Goal: Information Seeking & Learning: Learn about a topic

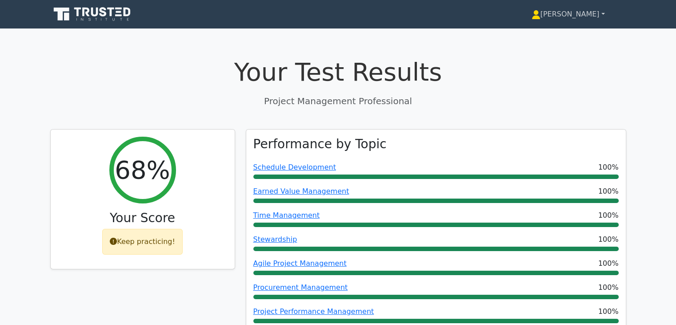
click at [590, 16] on link "[PERSON_NAME]" at bounding box center [569, 14] width 116 height 18
click at [579, 32] on link "Profile" at bounding box center [546, 35] width 70 height 14
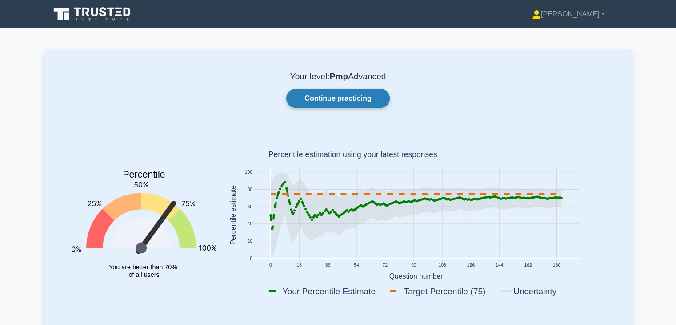
click at [356, 102] on link "Continue practicing" at bounding box center [337, 98] width 103 height 19
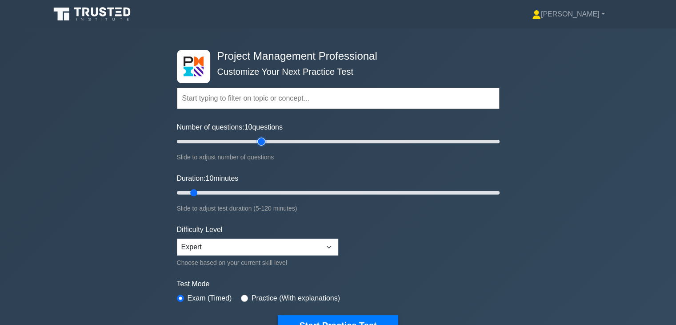
click at [263, 141] on input "Number of questions: 10 questions" at bounding box center [338, 141] width 323 height 11
type input "60"
click at [270, 140] on input "Number of questions: 55 questions" at bounding box center [338, 141] width 323 height 11
click at [287, 191] on input "Duration: 10 minutes" at bounding box center [338, 192] width 323 height 11
type input "60"
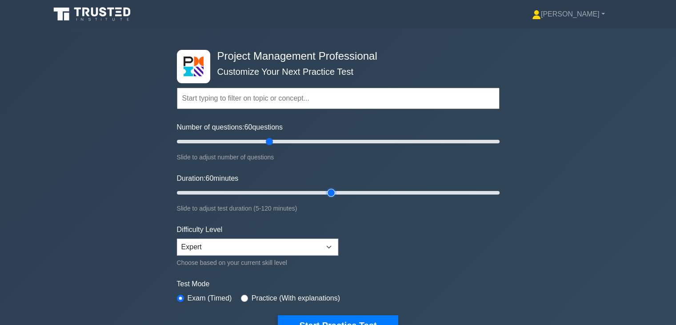
click at [329, 189] on input "Duration: 60 minutes" at bounding box center [338, 192] width 323 height 11
click at [328, 315] on button "Start Practice Test" at bounding box center [338, 325] width 120 height 20
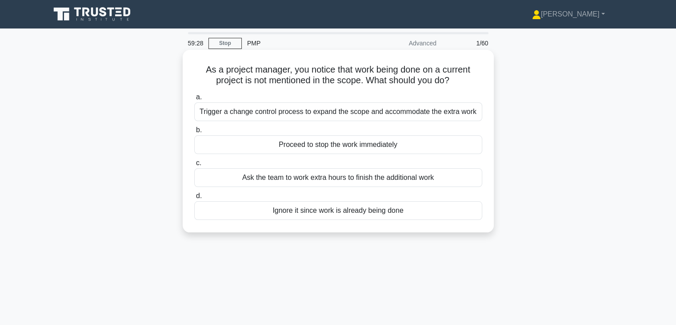
click at [384, 112] on div "Trigger a change control process to expand the scope and accommodate the extra …" at bounding box center [338, 111] width 288 height 19
click at [194, 100] on input "a. Trigger a change control process to expand the scope and accommodate the ext…" at bounding box center [194, 97] width 0 height 6
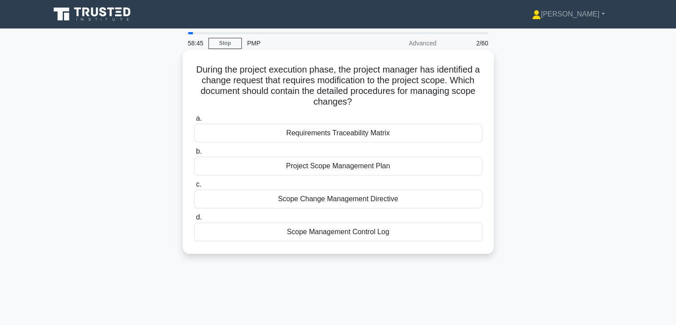
click at [347, 201] on div "Scope Change Management Directive" at bounding box center [338, 198] width 288 height 19
click at [194, 187] on input "c. Scope Change Management Directive" at bounding box center [194, 184] width 0 height 6
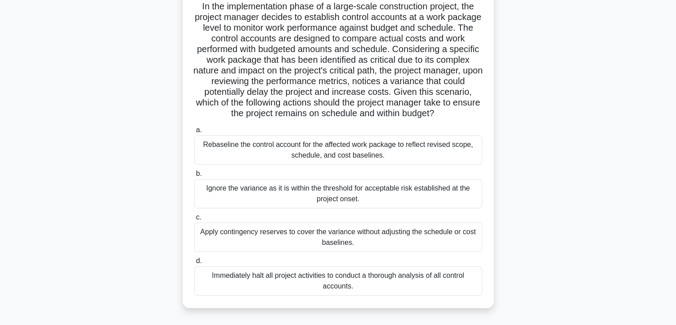
scroll to position [64, 0]
click at [366, 161] on div "Rebaseline the control account for the affected work package to reflect revised…" at bounding box center [338, 148] width 288 height 29
click at [194, 132] on input "a. Rebaseline the control account for the affected work package to reflect revi…" at bounding box center [194, 129] width 0 height 6
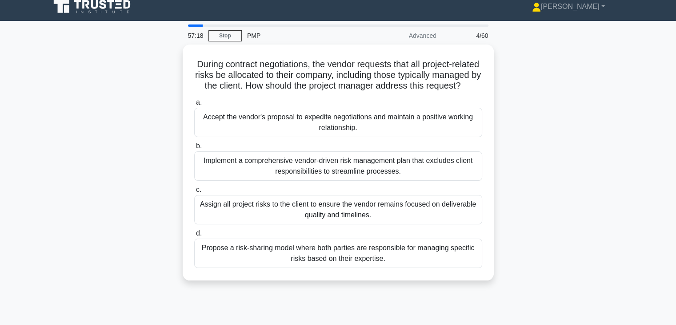
scroll to position [0, 0]
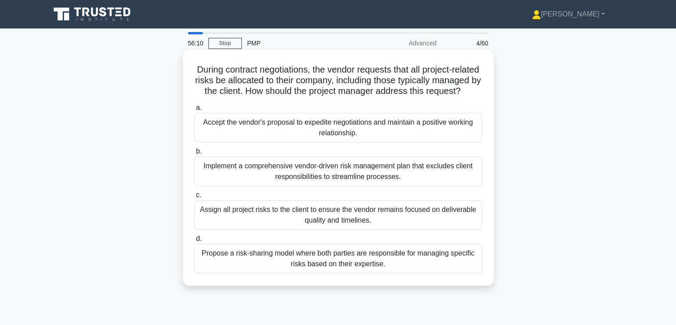
click at [356, 272] on div "Propose a risk-sharing model where both parties are responsible for managing sp…" at bounding box center [338, 258] width 288 height 29
click at [194, 241] on input "d. Propose a risk-sharing model where both parties are responsible for managing…" at bounding box center [194, 239] width 0 height 6
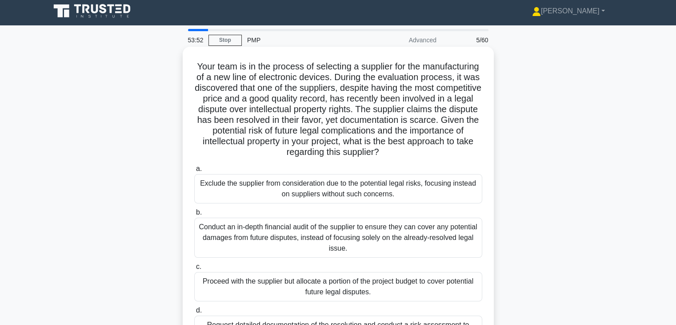
scroll to position [3, 0]
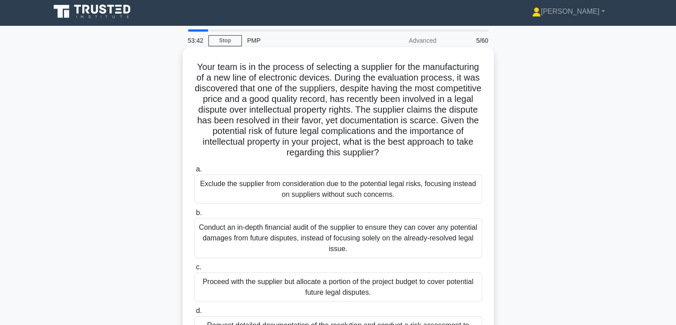
click at [342, 187] on div "Exclude the supplier from consideration due to the potential legal risks, focus…" at bounding box center [338, 188] width 288 height 29
click at [194, 172] on input "a. Exclude the supplier from consideration due to the potential legal risks, fo…" at bounding box center [194, 169] width 0 height 6
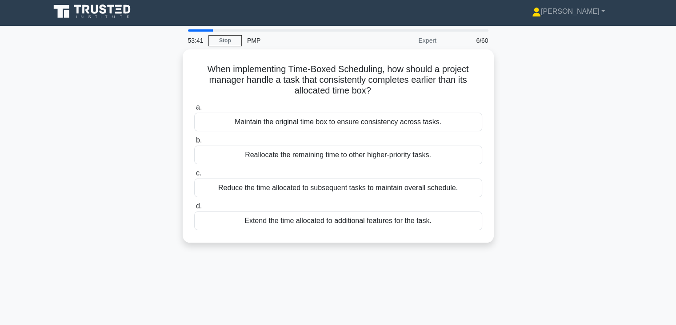
scroll to position [0, 0]
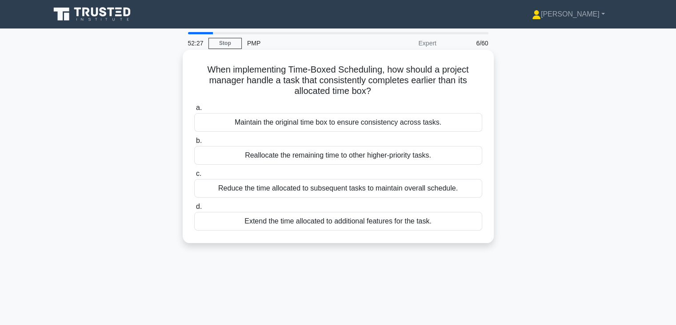
click at [379, 156] on div "Reallocate the remaining time to other higher-priority tasks." at bounding box center [338, 155] width 288 height 19
click at [194, 144] on input "b. Reallocate the remaining time to other higher-priority tasks." at bounding box center [194, 141] width 0 height 6
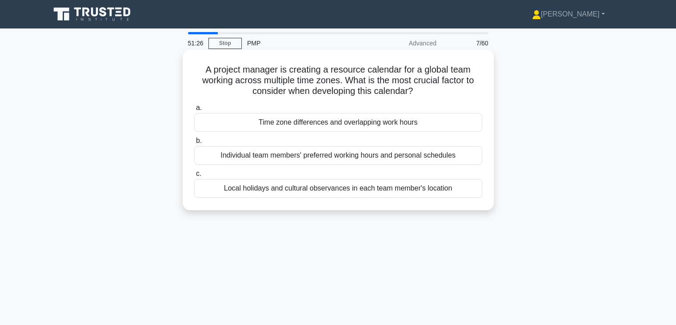
click at [354, 130] on div "Time zone differences and overlapping work hours" at bounding box center [338, 122] width 288 height 19
click at [194, 111] on input "a. Time zone differences and overlapping work hours" at bounding box center [194, 108] width 0 height 6
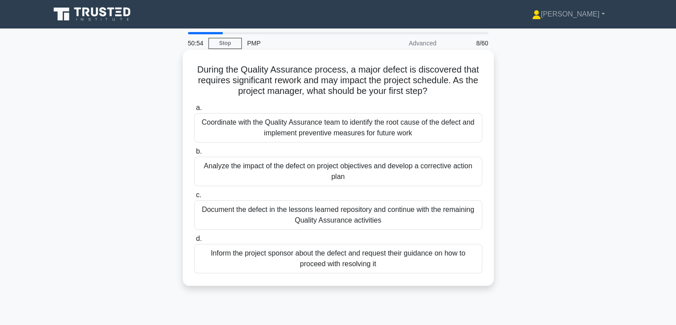
click at [408, 168] on div "Analyze the impact of the defect on project objectives and develop a corrective…" at bounding box center [338, 171] width 288 height 29
click at [194, 154] on input "b. Analyze the impact of the defect on project objectives and develop a correct…" at bounding box center [194, 152] width 0 height 6
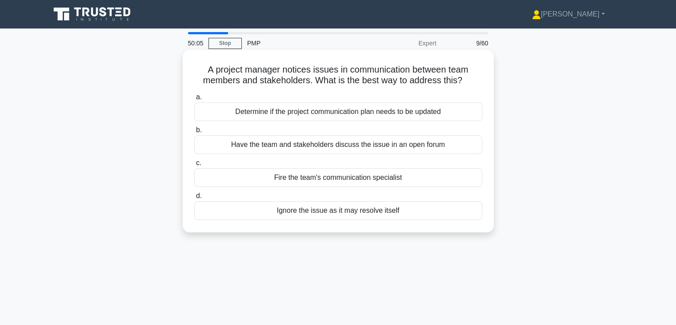
click at [345, 116] on div "Determine if the project communication plan needs to be updated" at bounding box center [338, 111] width 288 height 19
click at [194, 100] on input "a. Determine if the project communication plan needs to be updated" at bounding box center [194, 97] width 0 height 6
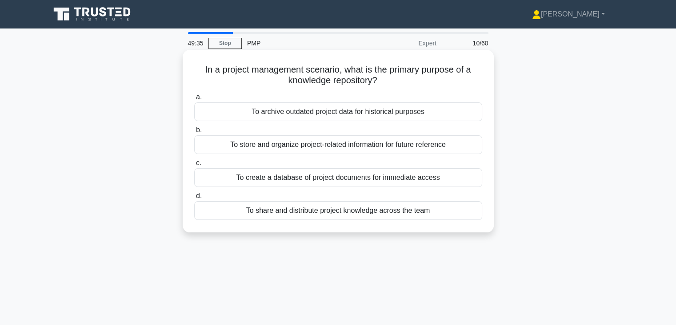
click at [361, 148] on div "To store and organize project-related information for future reference" at bounding box center [338, 144] width 288 height 19
click at [194, 133] on input "b. To store and organize project-related information for future reference" at bounding box center [194, 130] width 0 height 6
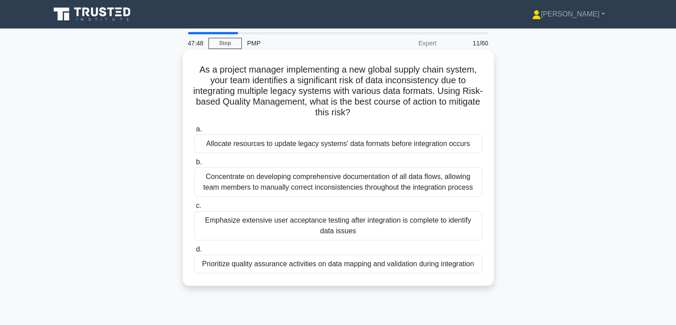
click at [366, 150] on div "Allocate resources to update legacy systems' data formats before integration oc…" at bounding box center [338, 143] width 288 height 19
click at [194, 132] on input "a. Allocate resources to update legacy systems' data formats before integration…" at bounding box center [194, 129] width 0 height 6
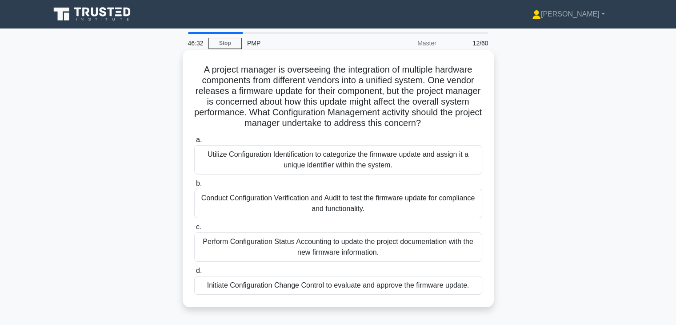
click at [331, 203] on div "Conduct Configuration Verification and Audit to test the firmware update for co…" at bounding box center [338, 203] width 288 height 29
click at [194, 186] on input "b. Conduct Configuration Verification and Audit to test the firmware update for…" at bounding box center [194, 184] width 0 height 6
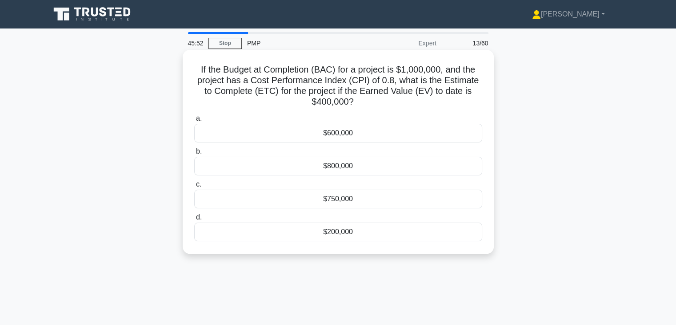
click at [345, 137] on div "$600,000" at bounding box center [338, 133] width 288 height 19
click at [194, 121] on input "a. $600,000" at bounding box center [194, 119] width 0 height 6
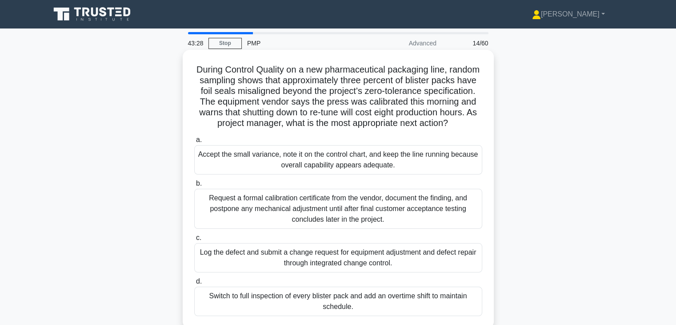
click at [300, 272] on div "Log the defect and submit a change request for equipment adjustment and defect …" at bounding box center [338, 257] width 288 height 29
click at [194, 241] on input "c. Log the defect and submit a change request for equipment adjustment and defe…" at bounding box center [194, 238] width 0 height 6
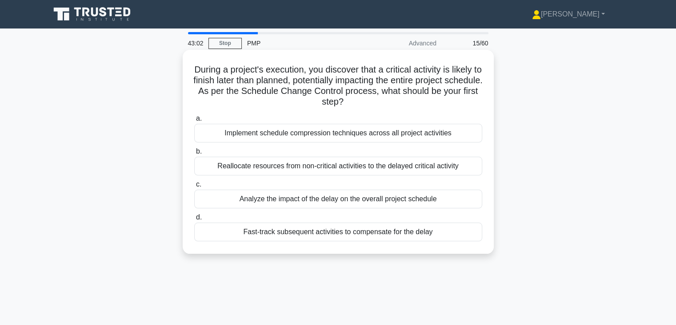
click at [310, 204] on div "Analyze the impact of the delay on the overall project schedule" at bounding box center [338, 198] width 288 height 19
click at [194, 187] on input "c. Analyze the impact of the delay on the overall project schedule" at bounding box center [194, 184] width 0 height 6
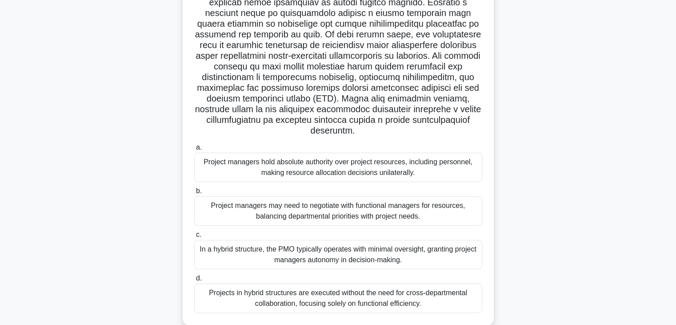
scroll to position [148, 0]
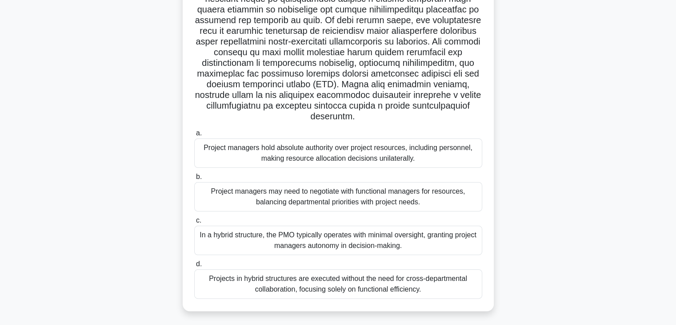
click at [310, 204] on div "Project managers may need to negotiate with functional managers for resources, …" at bounding box center [338, 196] width 288 height 29
click at [194, 180] on input "b. Project managers may need to negotiate with functional managers for resource…" at bounding box center [194, 177] width 0 height 6
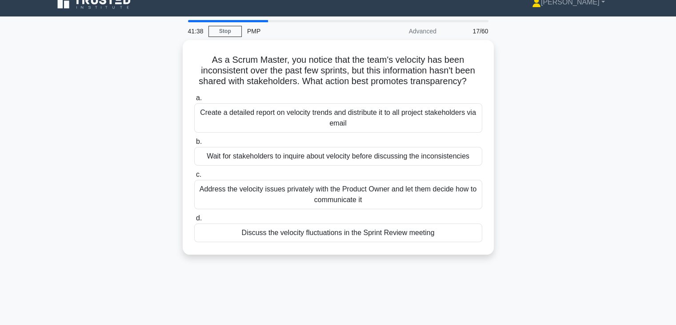
scroll to position [0, 0]
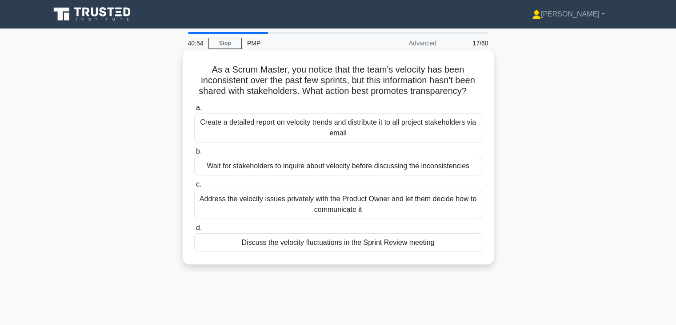
click at [290, 127] on div "Create a detailed report on velocity trends and distribute it to all project st…" at bounding box center [338, 127] width 288 height 29
click at [194, 111] on input "a. Create a detailed report on velocity trends and distribute it to all project…" at bounding box center [194, 108] width 0 height 6
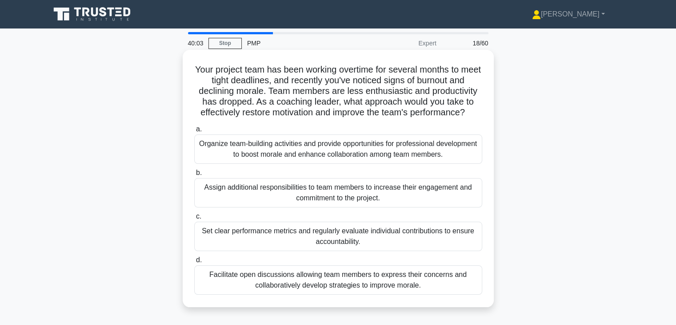
click at [321, 287] on div "Facilitate open discussions allowing team members to express their concerns and…" at bounding box center [338, 279] width 288 height 29
click at [194, 263] on input "d. Facilitate open discussions allowing team members to express their concerns …" at bounding box center [194, 260] width 0 height 6
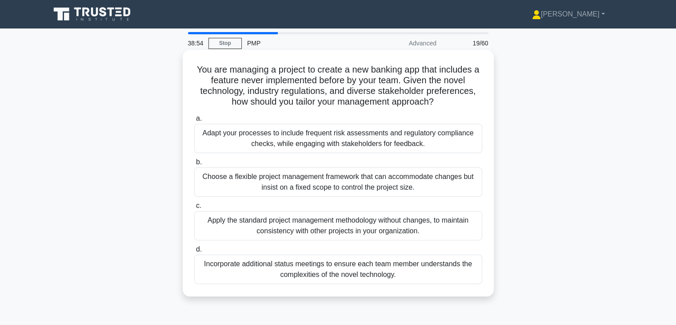
click at [297, 140] on div "Adapt your processes to include frequent risk assessments and regulatory compli…" at bounding box center [338, 138] width 288 height 29
click at [194, 121] on input "a. Adapt your processes to include frequent risk assessments and regulatory com…" at bounding box center [194, 119] width 0 height 6
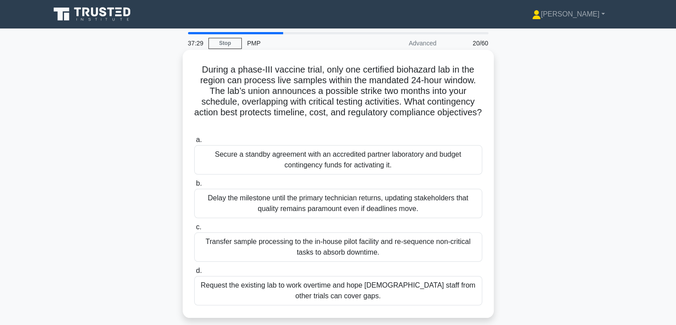
click at [300, 255] on div "Transfer sample processing to the in-house pilot facility and re-sequence non-c…" at bounding box center [338, 246] width 288 height 29
click at [194, 230] on input "c. Transfer sample processing to the in-house pilot facility and re-sequence no…" at bounding box center [194, 227] width 0 height 6
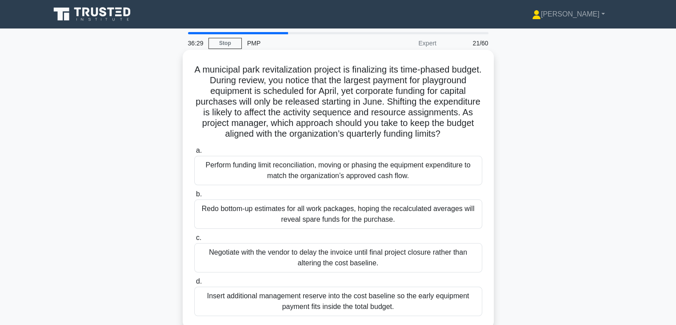
click at [318, 183] on div "Perform funding limit reconciliation, moving or phasing the equipment expenditu…" at bounding box center [338, 170] width 288 height 29
click at [194, 153] on input "a. Perform funding limit reconciliation, moving or phasing the equipment expend…" at bounding box center [194, 151] width 0 height 6
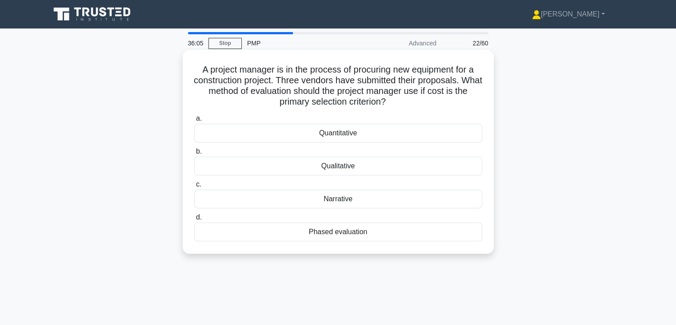
click at [344, 130] on div "Quantitative" at bounding box center [338, 133] width 288 height 19
click at [194, 121] on input "a. Quantitative" at bounding box center [194, 119] width 0 height 6
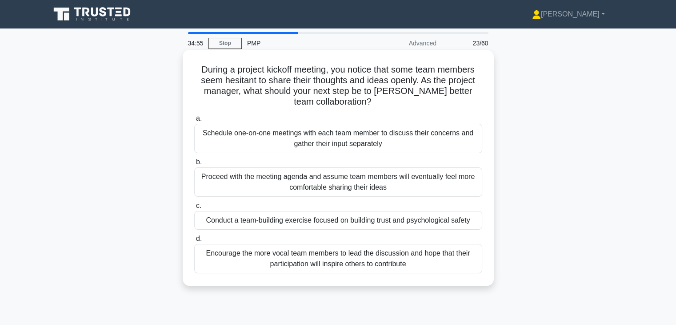
click at [316, 221] on div "Conduct a team-building exercise focused on building trust and psychological sa…" at bounding box center [338, 220] width 288 height 19
click at [194, 209] on input "c. Conduct a team-building exercise focused on building trust and psychological…" at bounding box center [194, 206] width 0 height 6
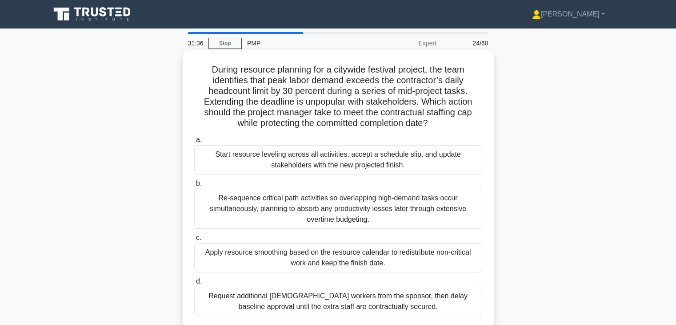
click at [348, 260] on div "Apply resource smoothing based on the resource calendar to redistribute non-cri…" at bounding box center [338, 257] width 288 height 29
click at [194, 241] on input "c. Apply resource smoothing based on the resource calendar to redistribute non-…" at bounding box center [194, 238] width 0 height 6
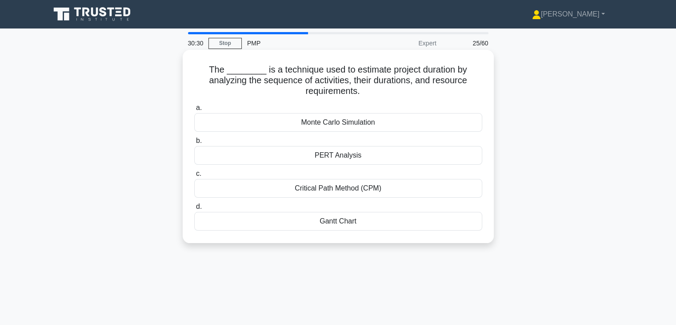
click at [345, 161] on div "PERT Analysis" at bounding box center [338, 155] width 288 height 19
click at [194, 144] on input "b. PERT Analysis" at bounding box center [194, 141] width 0 height 6
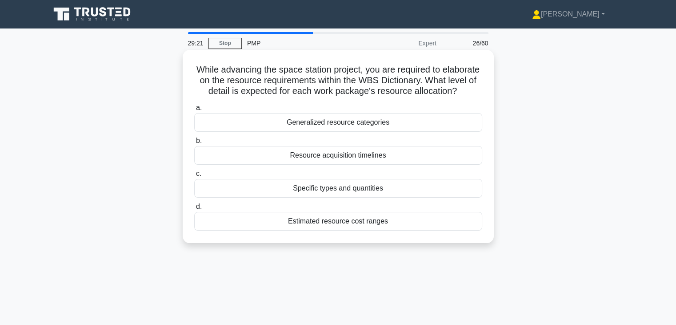
click at [339, 165] on div "Resource acquisition timelines" at bounding box center [338, 155] width 288 height 19
click at [194, 144] on input "b. Resource acquisition timelines" at bounding box center [194, 141] width 0 height 6
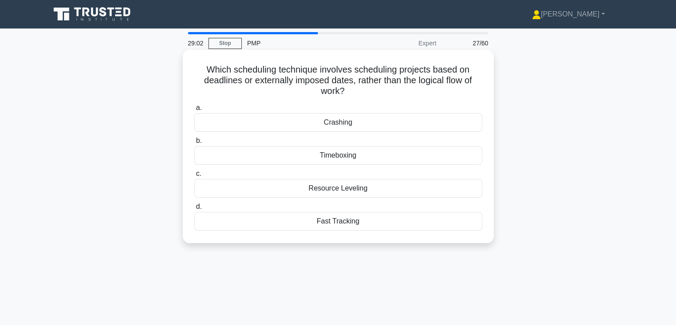
click at [343, 124] on div "Crashing" at bounding box center [338, 122] width 288 height 19
click at [194, 111] on input "a. Crashing" at bounding box center [194, 108] width 0 height 6
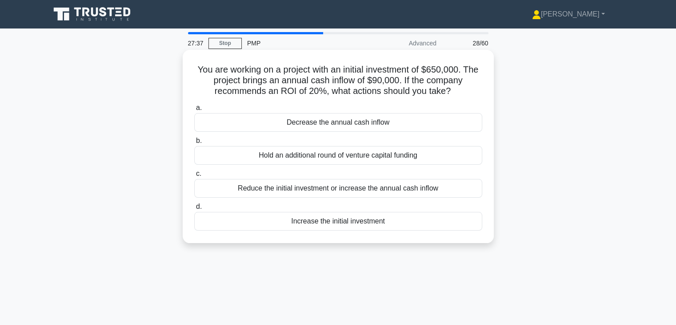
click at [328, 159] on div "Hold an additional round of venture capital funding" at bounding box center [338, 155] width 288 height 19
click at [194, 144] on input "b. Hold an additional round of venture capital funding" at bounding box center [194, 141] width 0 height 6
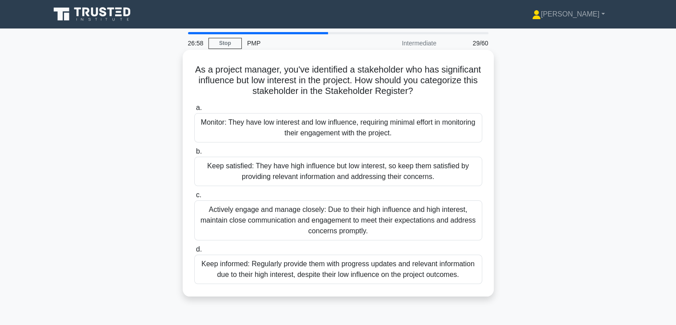
click at [327, 166] on div "Keep satisfied: They have high influence but low interest, so keep them satisfi…" at bounding box center [338, 171] width 288 height 29
click at [194, 154] on input "b. Keep satisfied: They have high influence but low interest, so keep them sati…" at bounding box center [194, 152] width 0 height 6
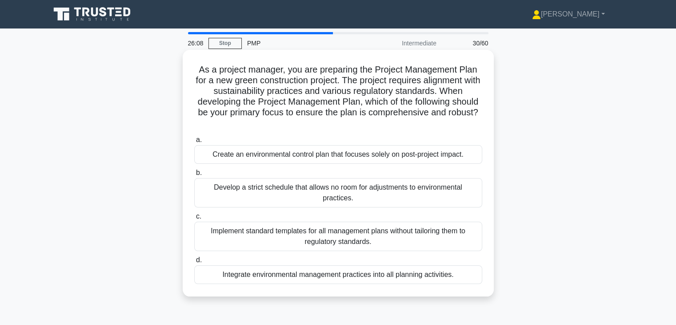
click at [323, 278] on div "Integrate environmental management practices into all planning activities." at bounding box center [338, 274] width 288 height 19
click at [194, 263] on input "d. Integrate environmental management practices into all planning activities." at bounding box center [194, 260] width 0 height 6
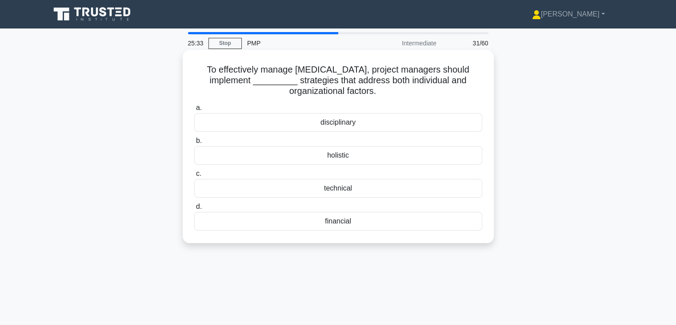
click at [336, 153] on div "holistic" at bounding box center [338, 155] width 288 height 19
click at [194, 144] on input "b. holistic" at bounding box center [194, 141] width 0 height 6
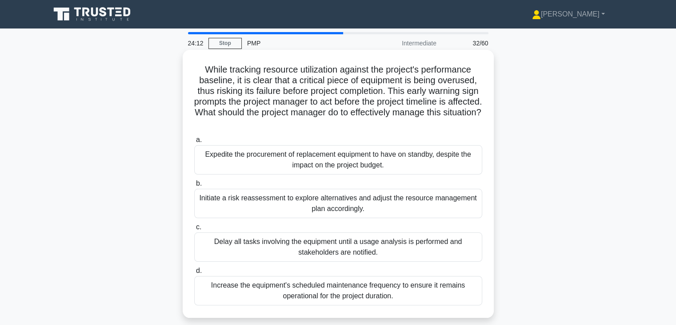
click at [380, 278] on div "Increase the equipment's scheduled maintenance frequency to ensure it remains o…" at bounding box center [338, 290] width 288 height 29
click at [194, 274] on input "d. Increase the equipment's scheduled maintenance frequency to ensure it remain…" at bounding box center [194, 271] width 0 height 6
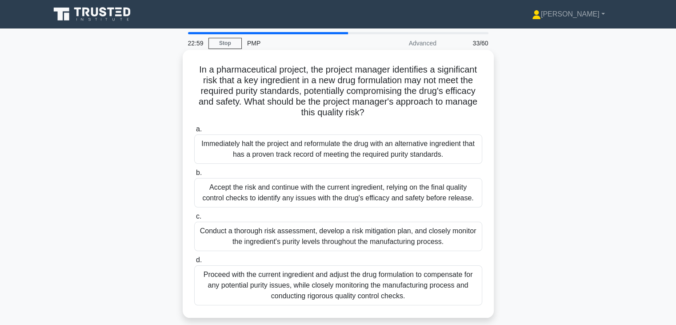
click at [325, 233] on div "Conduct a thorough risk assessment, develop a risk mitigation plan, and closely…" at bounding box center [338, 235] width 288 height 29
click at [194, 219] on input "c. Conduct a thorough risk assessment, develop a risk mitigation plan, and clos…" at bounding box center [194, 216] width 0 height 6
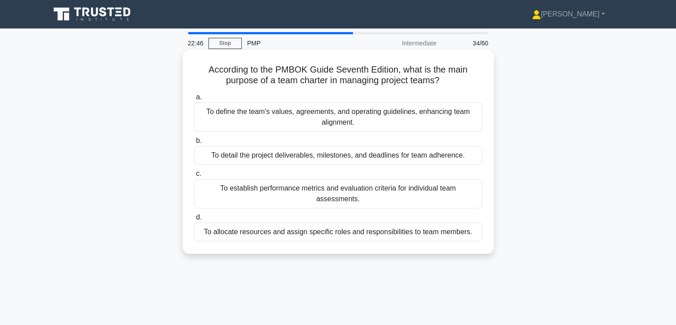
click at [336, 118] on div "To define the team's values, agreements, and operating guidelines, enhancing te…" at bounding box center [338, 116] width 288 height 29
click at [194, 100] on input "a. To define the team's values, agreements, and operating guidelines, enhancing…" at bounding box center [194, 97] width 0 height 6
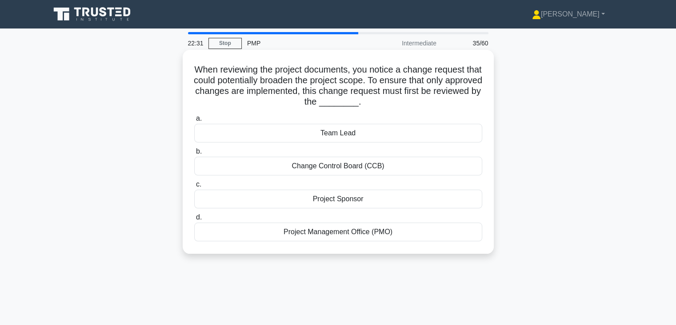
click at [338, 169] on div "Change Control Board (CCB)" at bounding box center [338, 166] width 288 height 19
click at [194, 154] on input "b. Change Control Board (CCB)" at bounding box center [194, 152] width 0 height 6
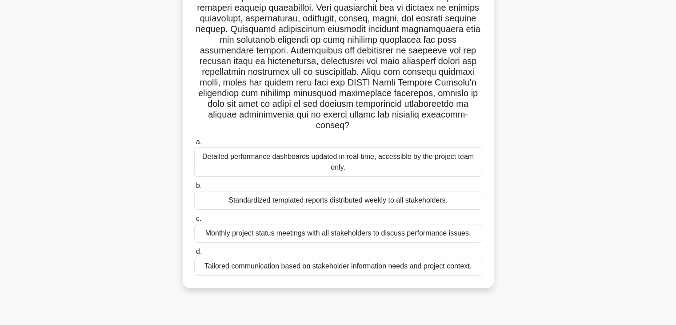
scroll to position [117, 0]
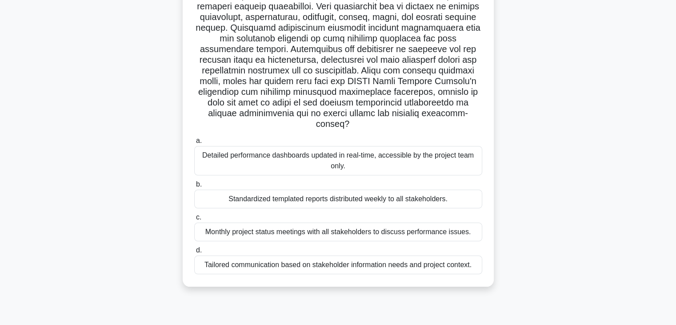
click at [333, 262] on div "Tailored communication based on stakeholder information needs and project conte…" at bounding box center [338, 264] width 288 height 19
click at [194, 253] on input "d. Tailored communication based on stakeholder information needs and project co…" at bounding box center [194, 250] width 0 height 6
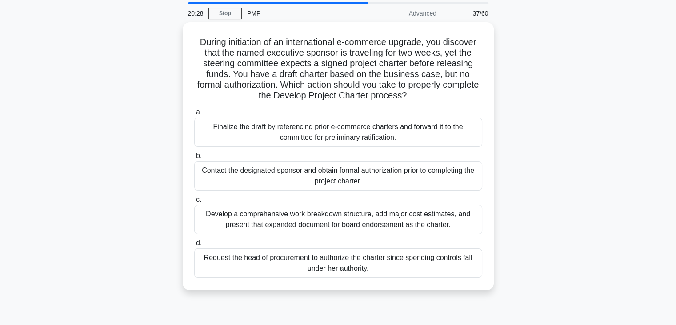
scroll to position [0, 0]
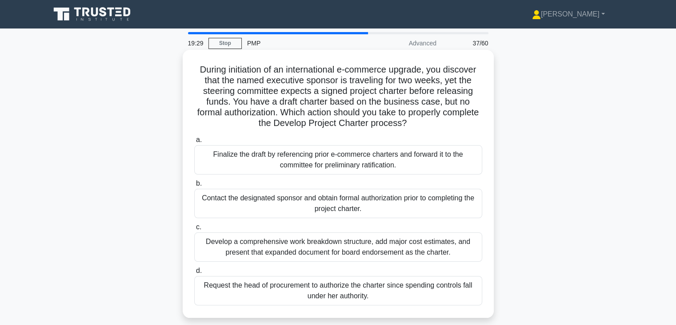
click at [304, 216] on div "Contact the designated sponsor and obtain formal authorization prior to complet…" at bounding box center [338, 203] width 288 height 29
click at [194, 186] on input "b. Contact the designated sponsor and obtain formal authorization prior to comp…" at bounding box center [194, 184] width 0 height 6
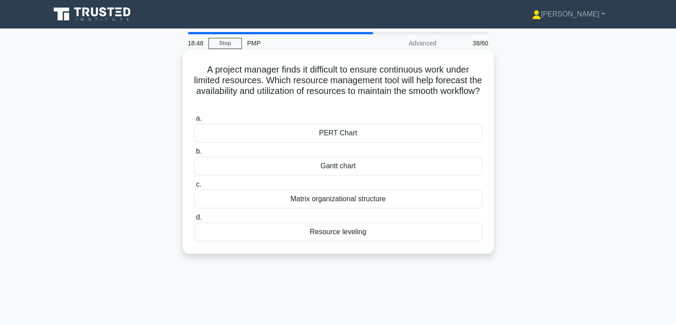
click at [317, 233] on div "Resource leveling" at bounding box center [338, 231] width 288 height 19
click at [194, 220] on input "d. Resource leveling" at bounding box center [194, 217] width 0 height 6
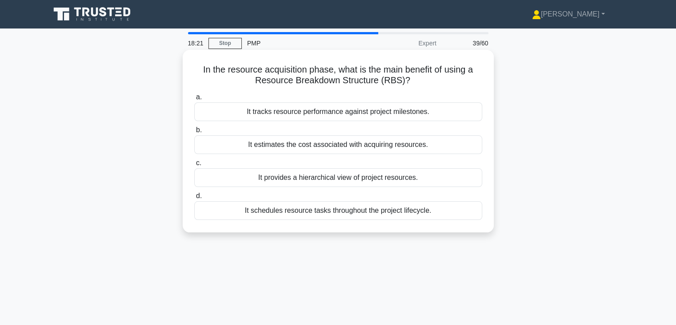
click at [335, 184] on div "It provides a hierarchical view of project resources." at bounding box center [338, 177] width 288 height 19
click at [194, 166] on input "c. It provides a hierarchical view of project resources." at bounding box center [194, 163] width 0 height 6
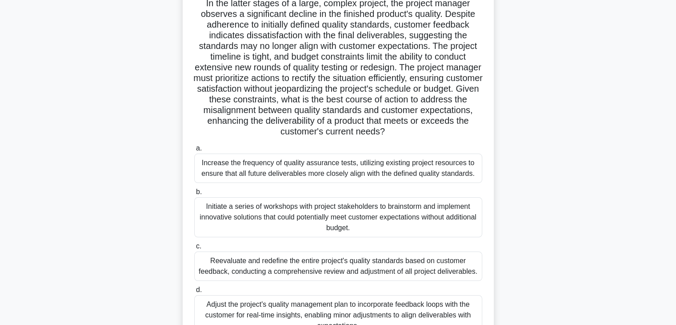
scroll to position [71, 0]
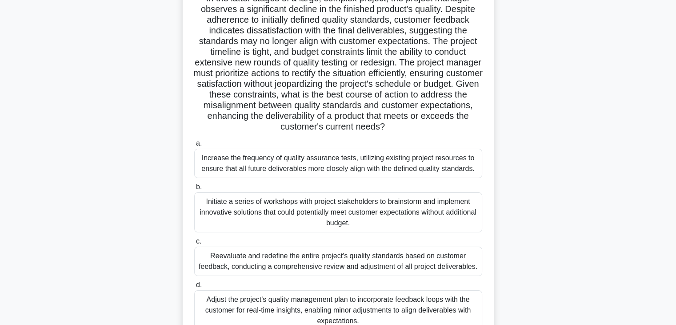
click at [311, 220] on div "Initiate a series of workshops with project stakeholders to brainstorm and impl…" at bounding box center [338, 212] width 288 height 40
click at [194, 190] on input "b. Initiate a series of workshops with project stakeholders to brainstorm and i…" at bounding box center [194, 187] width 0 height 6
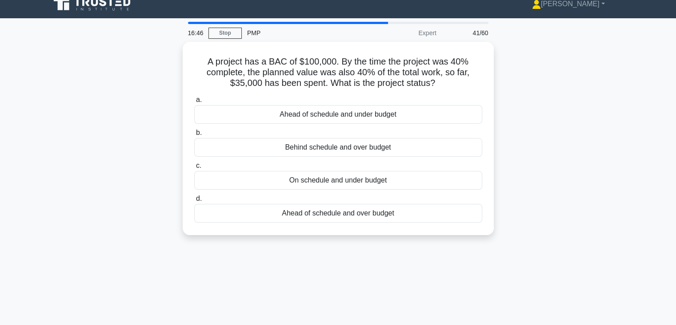
scroll to position [0, 0]
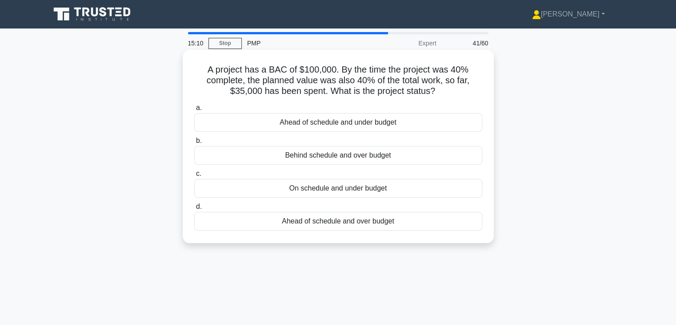
click at [331, 126] on div "Ahead of schedule and under budget" at bounding box center [338, 122] width 288 height 19
click at [194, 111] on input "a. Ahead of schedule and under budget" at bounding box center [194, 108] width 0 height 6
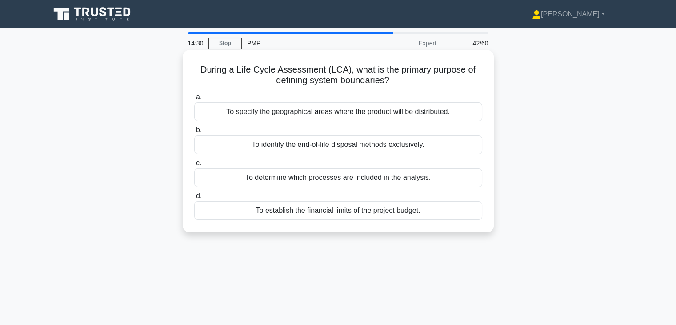
click at [331, 213] on div "To establish the financial limits of the project budget." at bounding box center [338, 210] width 288 height 19
click at [194, 199] on input "d. To establish the financial limits of the project budget." at bounding box center [194, 196] width 0 height 6
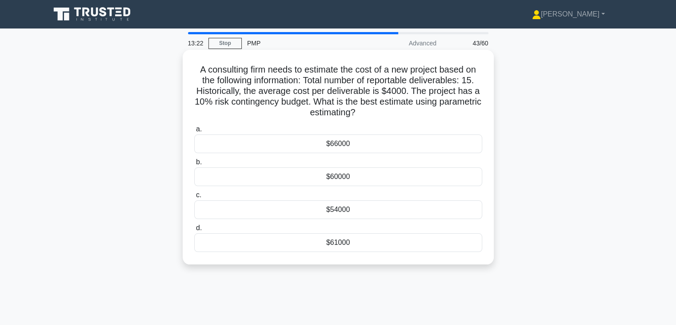
click at [322, 149] on div "$66000" at bounding box center [338, 143] width 288 height 19
click at [194, 132] on input "a. $66000" at bounding box center [194, 129] width 0 height 6
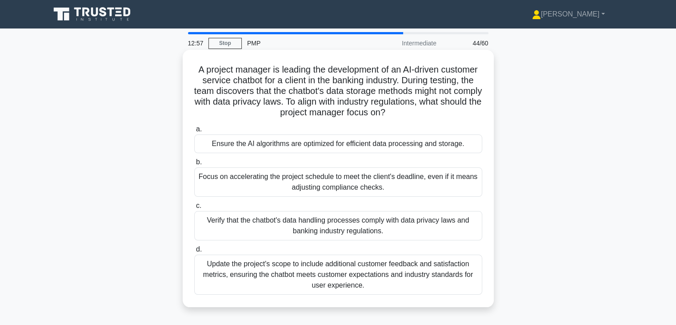
click at [318, 234] on div "Verify that the chatbot's data handling processes comply with data privacy laws…" at bounding box center [338, 225] width 288 height 29
click at [194, 209] on input "c. Verify that the chatbot's data handling processes comply with data privacy l…" at bounding box center [194, 206] width 0 height 6
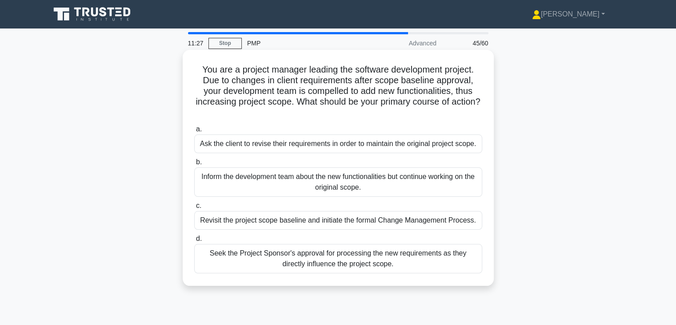
click at [339, 221] on div "Revisit the project scope baseline and initiate the formal Change Management Pr…" at bounding box center [338, 220] width 288 height 19
click at [194, 209] on input "c. Revisit the project scope baseline and initiate the formal Change Management…" at bounding box center [194, 206] width 0 height 6
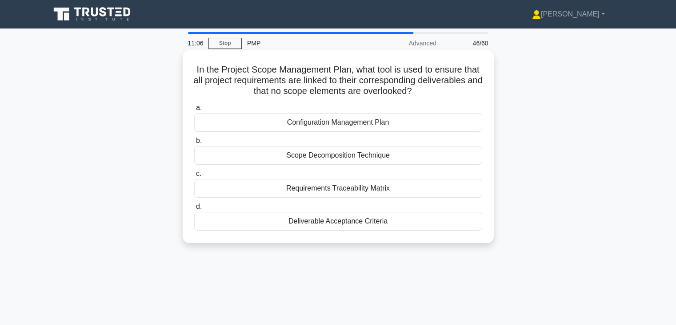
click at [334, 191] on div "Requirements Traceability Matrix" at bounding box center [338, 188] width 288 height 19
click at [194, 177] on input "c. Requirements Traceability Matrix" at bounding box center [194, 174] width 0 height 6
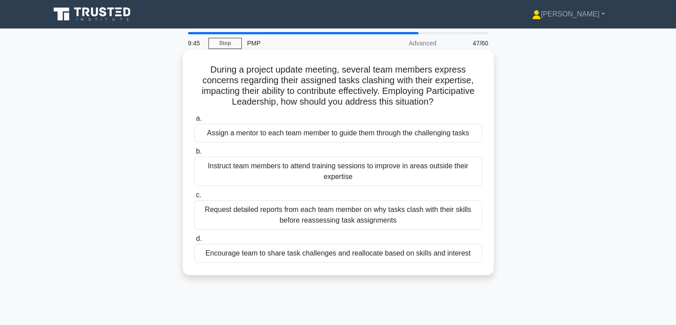
click at [327, 252] on div "Encourage team to share task challenges and reallocate based on skills and inte…" at bounding box center [338, 253] width 288 height 19
click at [194, 241] on input "d. Encourage team to share task challenges and reallocate based on skills and i…" at bounding box center [194, 239] width 0 height 6
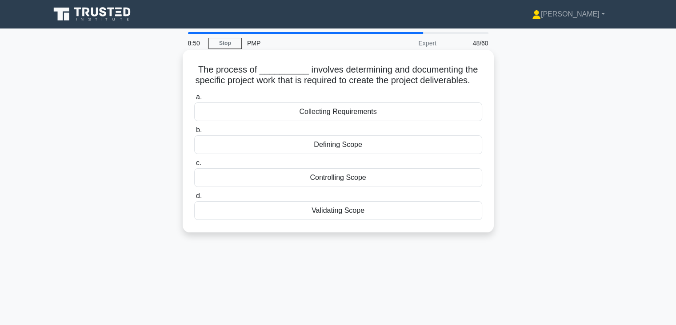
click at [358, 120] on div "Collecting Requirements" at bounding box center [338, 111] width 288 height 19
click at [194, 100] on input "a. Collecting Requirements" at bounding box center [194, 97] width 0 height 6
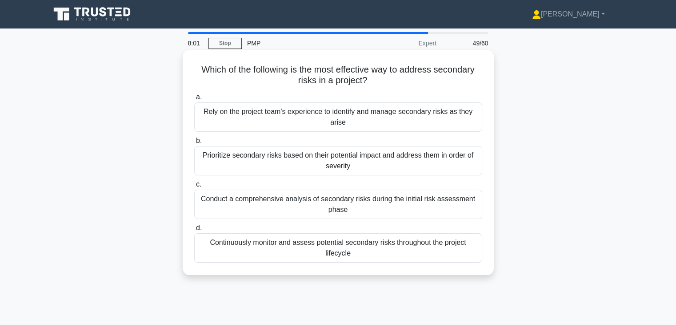
click at [343, 161] on div "Prioritize secondary risks based on their potential impact and address them in …" at bounding box center [338, 160] width 288 height 29
click at [194, 144] on input "b. Prioritize secondary risks based on their potential impact and address them …" at bounding box center [194, 141] width 0 height 6
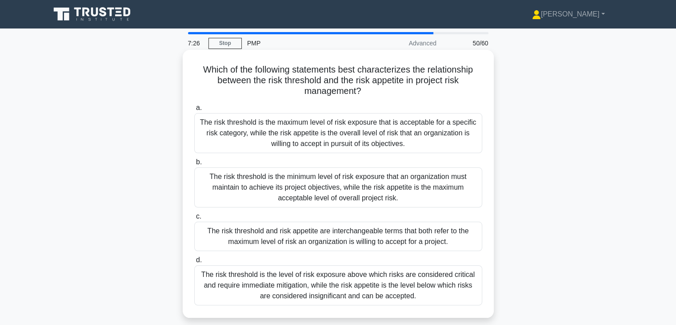
click at [340, 187] on div "The risk threshold is the minimum level of risk exposure that an organization m…" at bounding box center [338, 187] width 288 height 40
click at [194, 165] on input "b. The risk threshold is the minimum level of risk exposure that an organizatio…" at bounding box center [194, 162] width 0 height 6
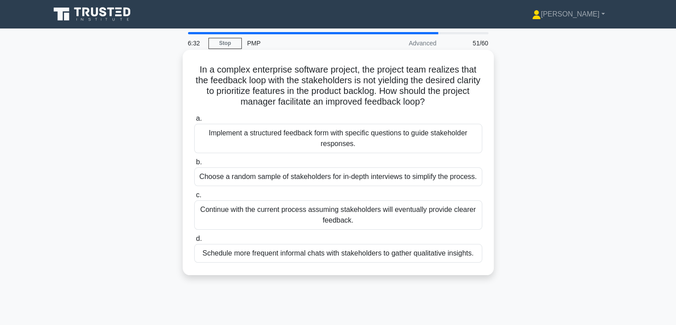
click at [306, 145] on div "Implement a structured feedback form with specific questions to guide stakehold…" at bounding box center [338, 138] width 288 height 29
click at [194, 121] on input "a. Implement a structured feedback form with specific questions to guide stakeh…" at bounding box center [194, 119] width 0 height 6
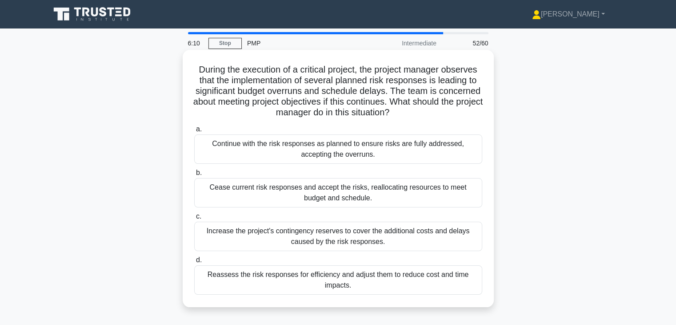
click at [304, 286] on div "Reassess the risk responses for efficiency and adjust them to reduce cost and t…" at bounding box center [338, 279] width 288 height 29
click at [194, 263] on input "d. Reassess the risk responses for efficiency and adjust them to reduce cost an…" at bounding box center [194, 260] width 0 height 6
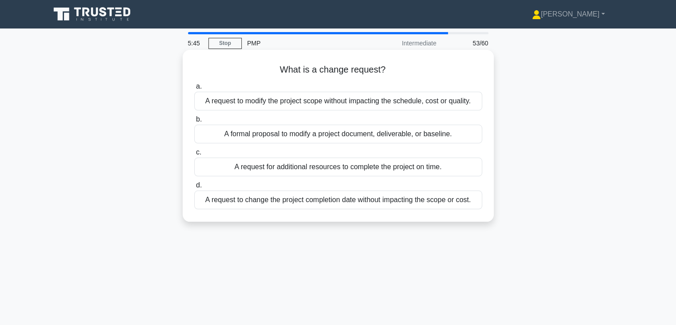
click at [320, 140] on div "A formal proposal to modify a project document, deliverable, or baseline." at bounding box center [338, 134] width 288 height 19
click at [194, 122] on input "b. A formal proposal to modify a project document, deliverable, or baseline." at bounding box center [194, 120] width 0 height 6
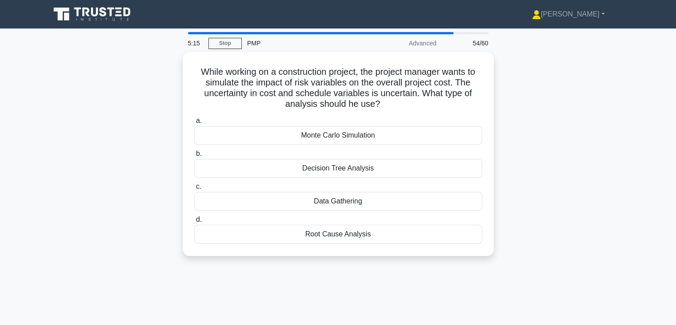
click at [320, 140] on div "Monte Carlo Simulation" at bounding box center [338, 135] width 288 height 19
click at [194, 124] on input "a. Monte Carlo Simulation" at bounding box center [194, 121] width 0 height 6
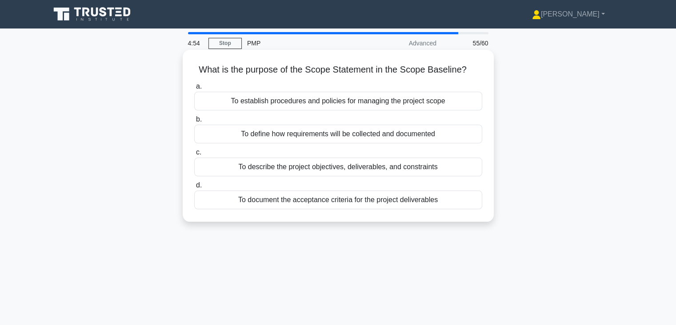
click at [315, 171] on div "To describe the project objectives, deliverables, and constraints" at bounding box center [338, 166] width 288 height 19
click at [194, 155] on input "c. To describe the project objectives, deliverables, and constraints" at bounding box center [194, 152] width 0 height 6
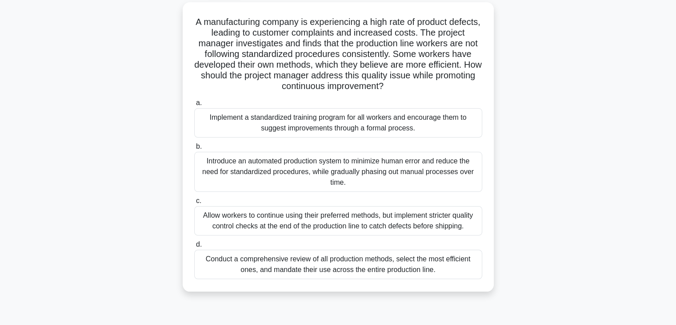
scroll to position [53, 0]
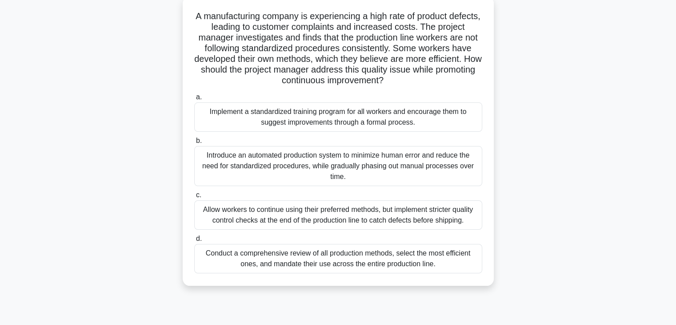
click at [317, 118] on div "Implement a standardized training program for all workers and encourage them to…" at bounding box center [338, 116] width 288 height 29
click at [194, 100] on input "a. Implement a standardized training program for all workers and encourage them…" at bounding box center [194, 97] width 0 height 6
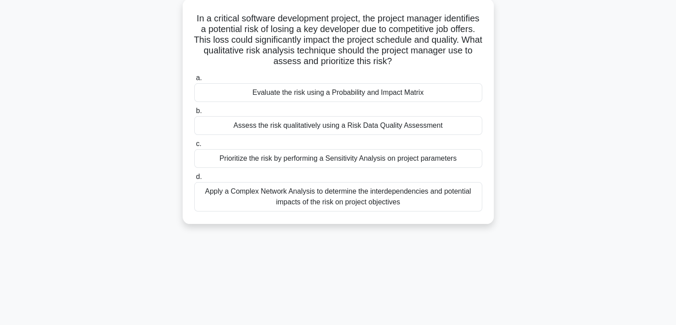
scroll to position [0, 0]
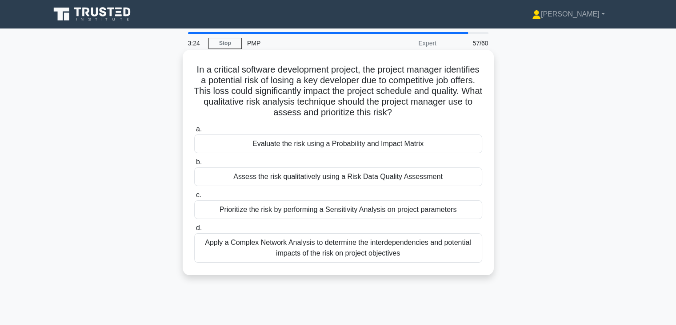
click at [313, 240] on div "Apply a Complex Network Analysis to determine the interdependencies and potenti…" at bounding box center [338, 247] width 288 height 29
click at [194, 231] on input "d. Apply a Complex Network Analysis to determine the interdependencies and pote…" at bounding box center [194, 228] width 0 height 6
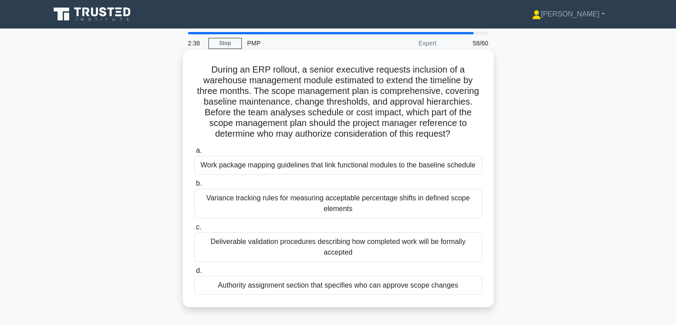
click at [306, 285] on div "Authority assignment section that specifies who can approve scope changes" at bounding box center [338, 285] width 288 height 19
click at [194, 274] on input "d. Authority assignment section that specifies who can approve scope changes" at bounding box center [194, 271] width 0 height 6
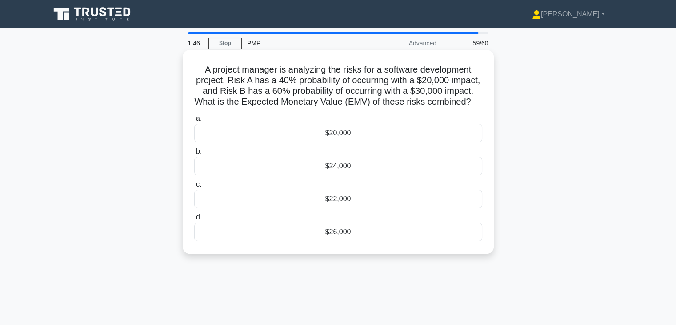
click at [328, 241] on div "$26,000" at bounding box center [338, 231] width 288 height 19
click at [194, 220] on input "d. $26,000" at bounding box center [194, 217] width 0 height 6
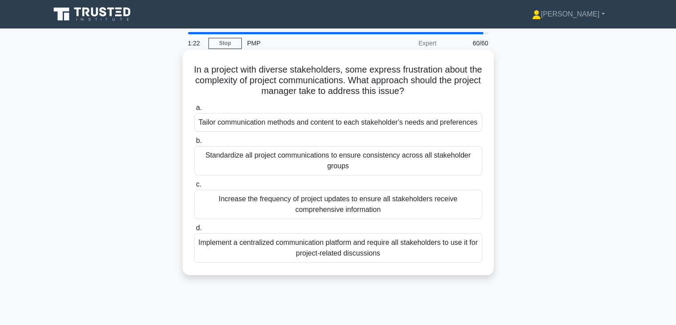
click at [325, 255] on div "Implement a centralized communication platform and require all stakeholders to …" at bounding box center [338, 247] width 288 height 29
click at [194, 231] on input "d. Implement a centralized communication platform and require all stakeholders …" at bounding box center [194, 228] width 0 height 6
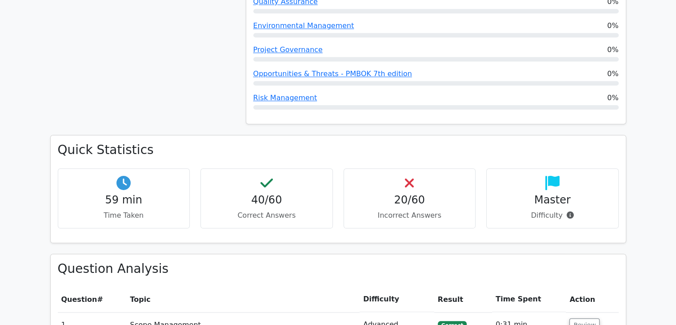
scroll to position [1081, 0]
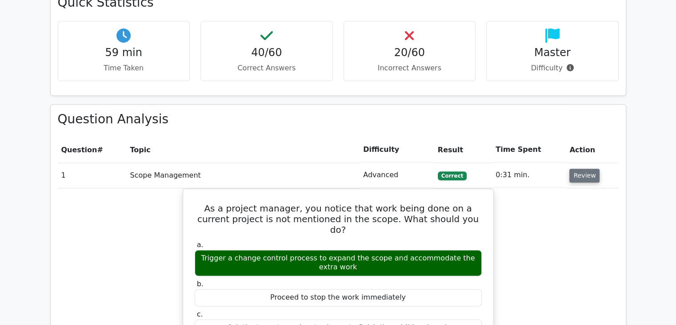
click at [584, 176] on button "Review" at bounding box center [585, 176] width 30 height 14
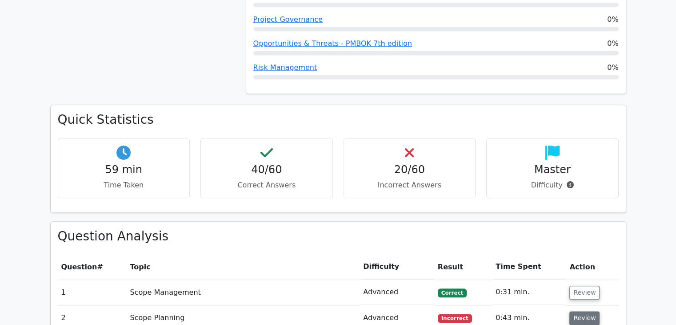
scroll to position [1107, 0]
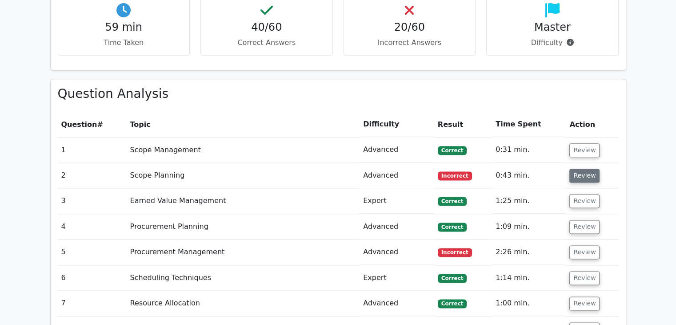
click at [580, 179] on button "Review" at bounding box center [585, 176] width 30 height 14
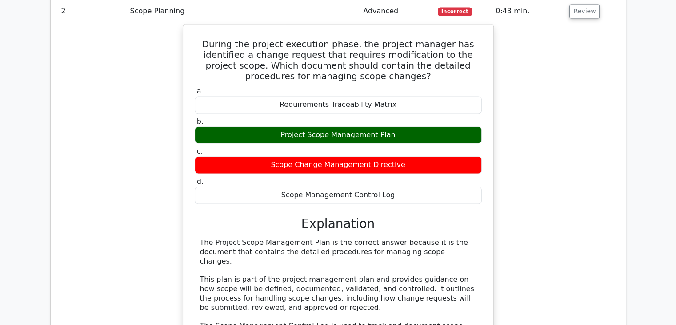
scroll to position [1231, 0]
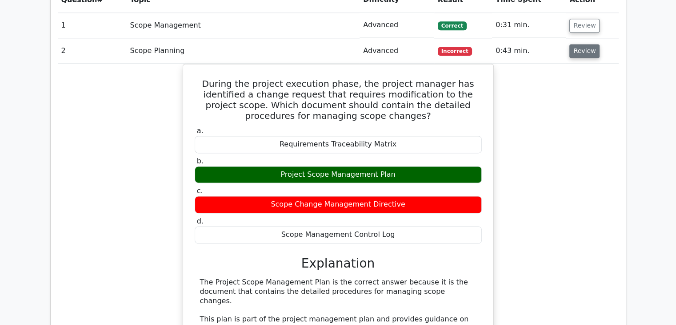
click at [581, 49] on button "Review" at bounding box center [585, 51] width 30 height 14
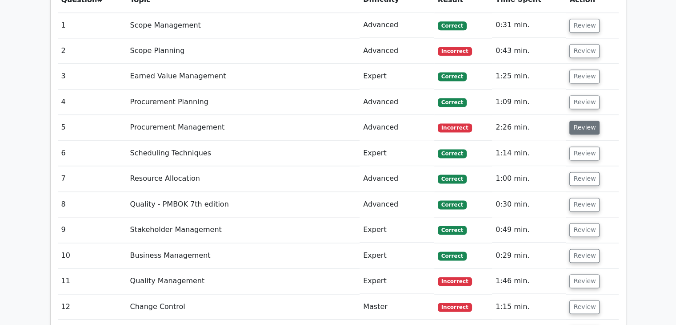
click at [573, 131] on button "Review" at bounding box center [585, 128] width 30 height 14
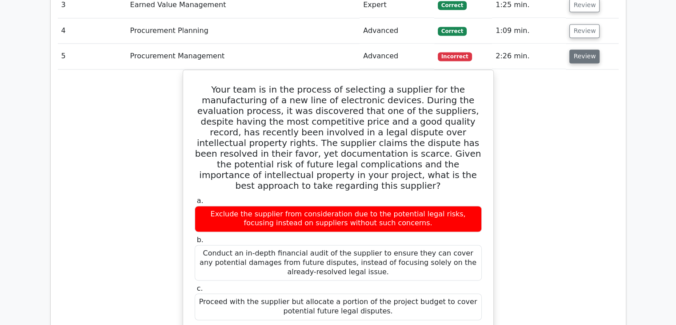
scroll to position [1300, 0]
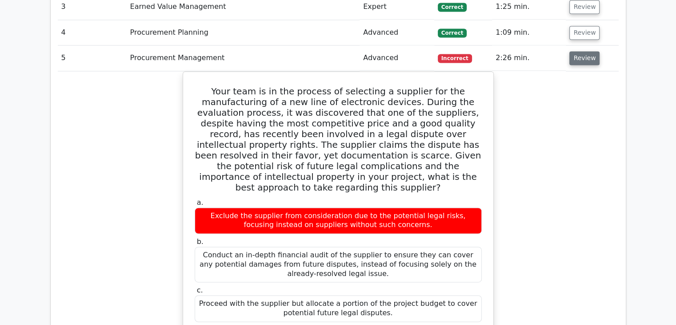
click at [587, 59] on button "Review" at bounding box center [585, 58] width 30 height 14
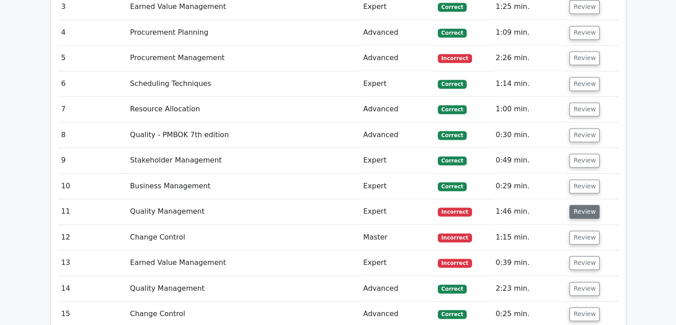
click at [590, 208] on button "Review" at bounding box center [585, 212] width 30 height 14
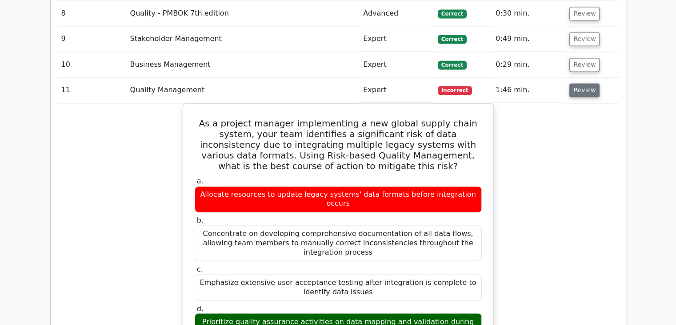
scroll to position [1421, 0]
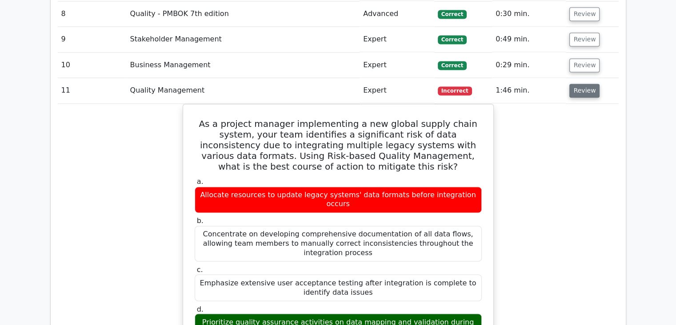
click at [584, 84] on button "Review" at bounding box center [585, 91] width 30 height 14
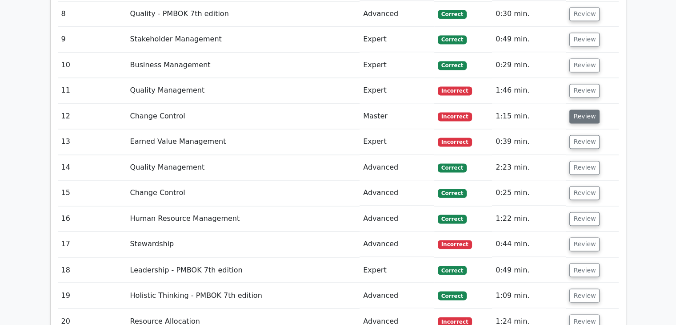
click at [584, 114] on button "Review" at bounding box center [585, 116] width 30 height 14
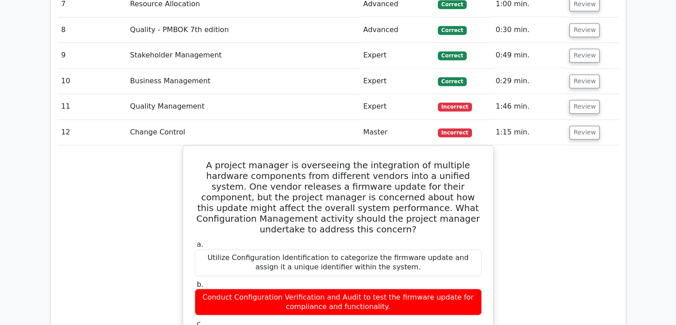
scroll to position [1405, 0]
click at [589, 126] on button "Review" at bounding box center [585, 132] width 30 height 14
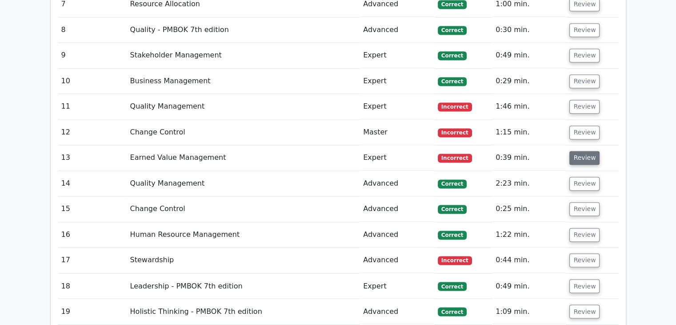
click at [588, 157] on button "Review" at bounding box center [585, 158] width 30 height 14
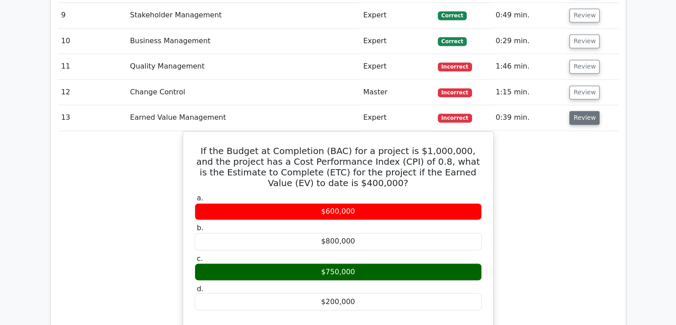
scroll to position [1440, 0]
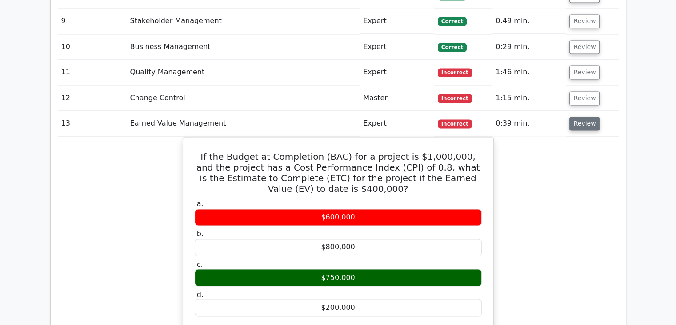
click at [582, 123] on button "Review" at bounding box center [585, 124] width 30 height 14
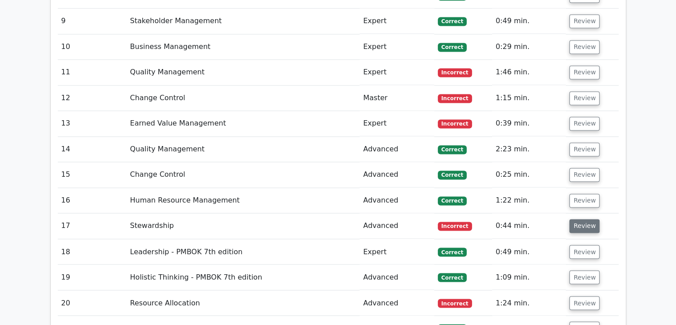
click at [593, 223] on button "Review" at bounding box center [585, 226] width 30 height 14
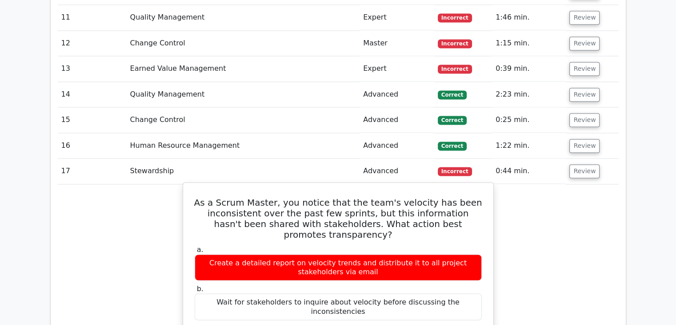
scroll to position [1493, 0]
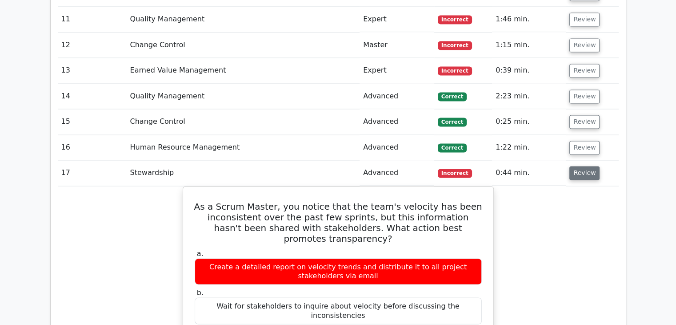
click at [575, 170] on button "Review" at bounding box center [585, 173] width 30 height 14
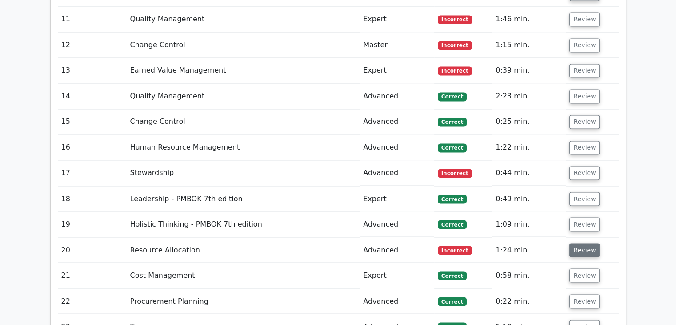
click at [574, 250] on button "Review" at bounding box center [585, 250] width 30 height 14
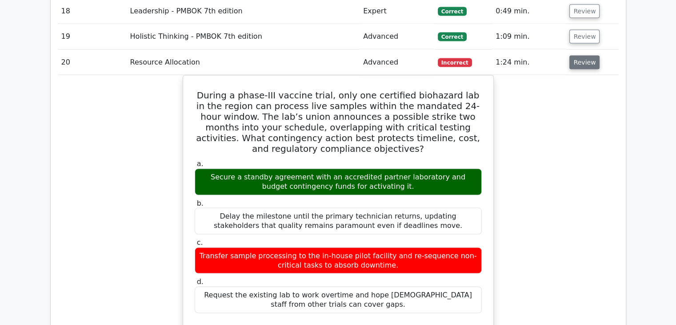
scroll to position [1681, 0]
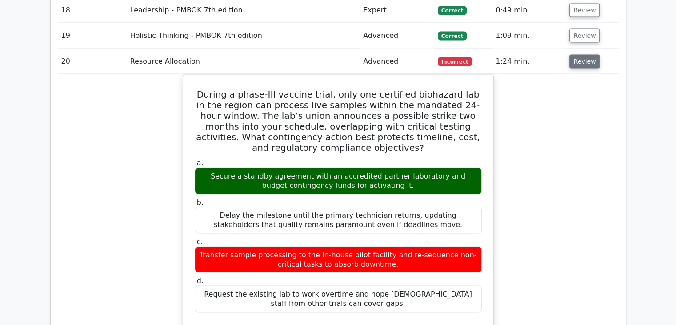
click at [588, 56] on button "Review" at bounding box center [585, 61] width 30 height 14
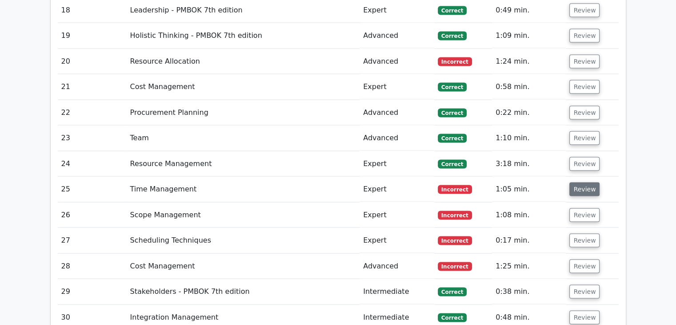
click at [578, 182] on button "Review" at bounding box center [585, 189] width 30 height 14
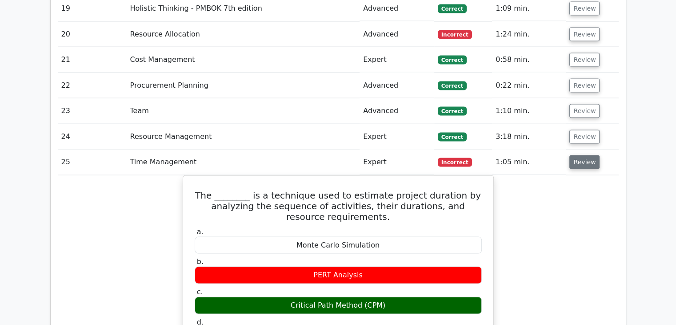
scroll to position [1700, 0]
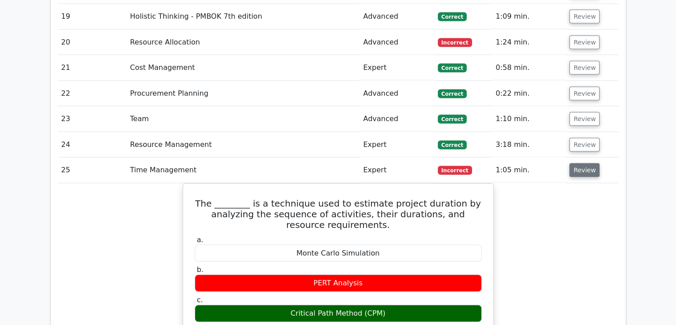
click at [575, 173] on button "Review" at bounding box center [585, 170] width 30 height 14
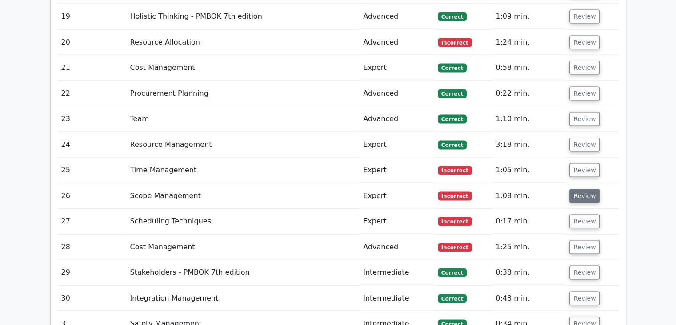
click at [573, 194] on button "Review" at bounding box center [585, 196] width 30 height 14
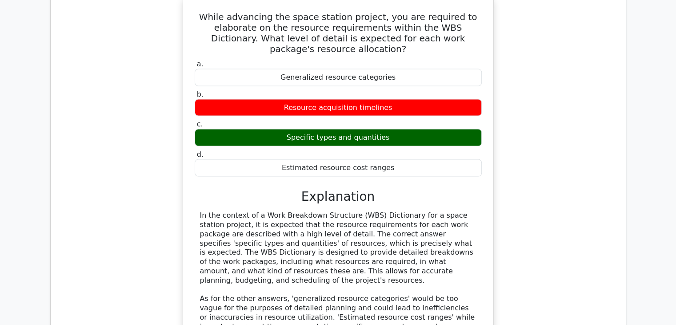
scroll to position [1770, 0]
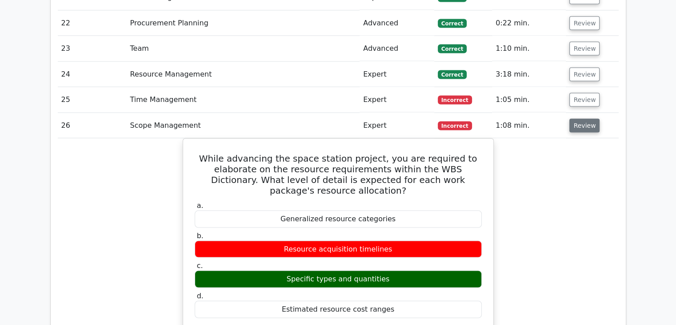
click at [571, 121] on button "Review" at bounding box center [585, 126] width 30 height 14
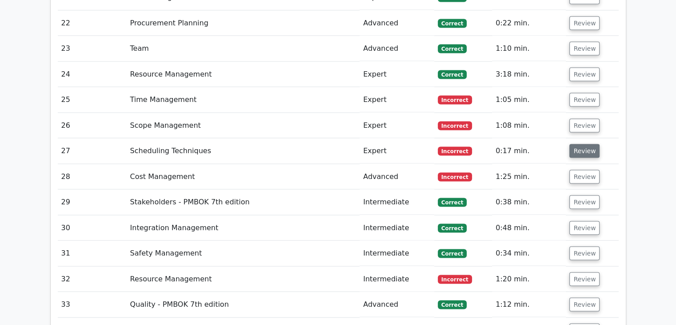
click at [576, 150] on button "Review" at bounding box center [585, 151] width 30 height 14
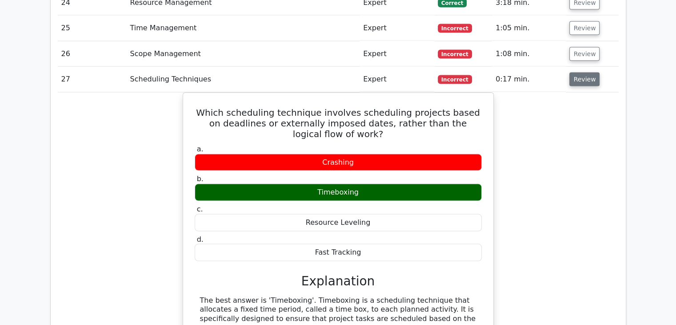
scroll to position [1839, 0]
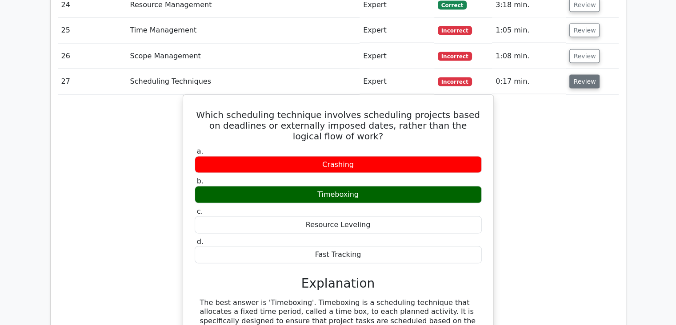
click at [582, 85] on button "Review" at bounding box center [585, 82] width 30 height 14
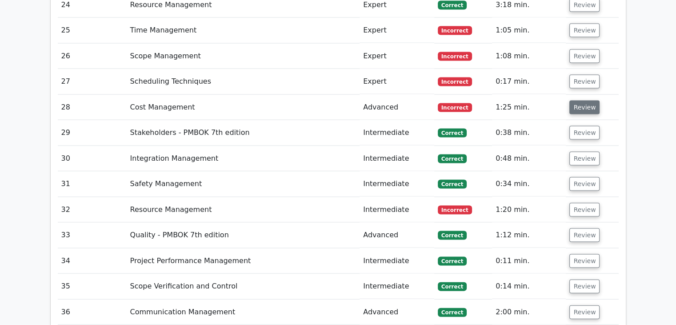
click at [579, 105] on button "Review" at bounding box center [585, 108] width 30 height 14
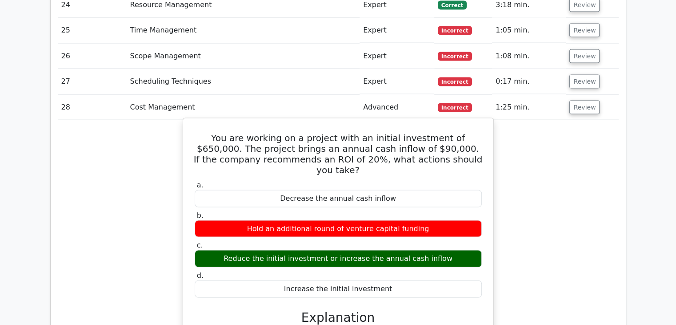
scroll to position [1811, 0]
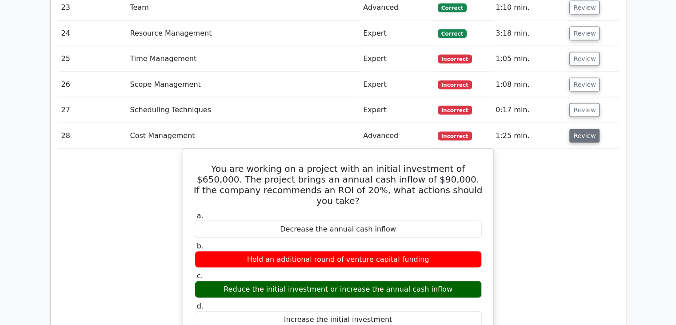
click at [574, 129] on button "Review" at bounding box center [585, 136] width 30 height 14
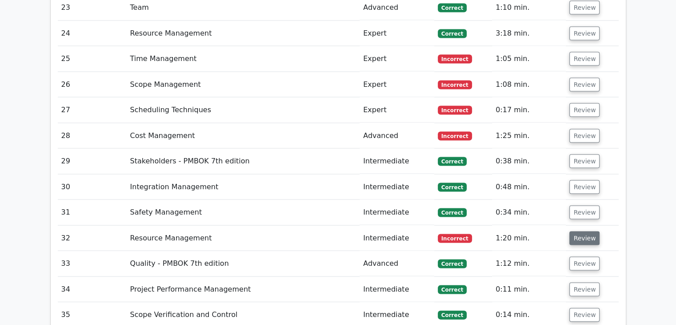
click at [582, 231] on button "Review" at bounding box center [585, 238] width 30 height 14
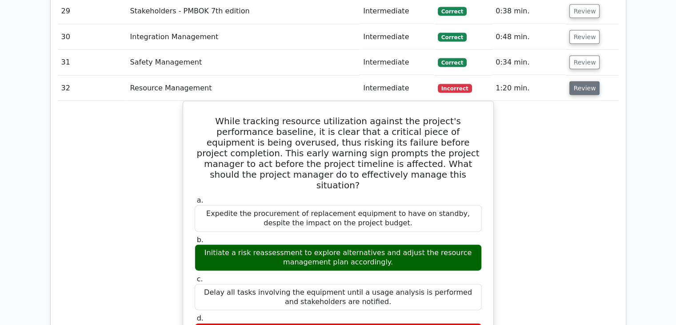
scroll to position [1960, 0]
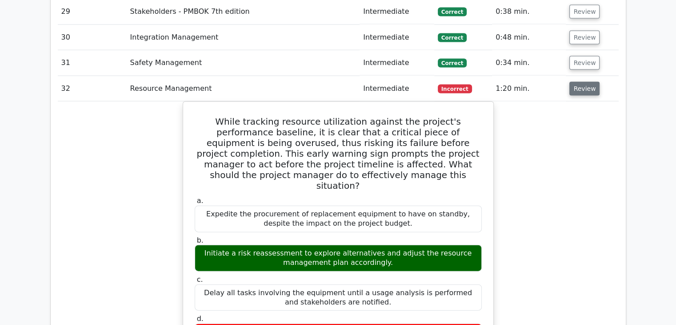
click at [581, 82] on button "Review" at bounding box center [585, 89] width 30 height 14
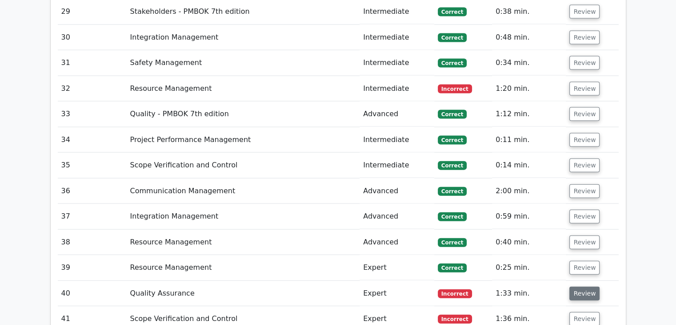
click at [581, 291] on button "Review" at bounding box center [585, 293] width 30 height 14
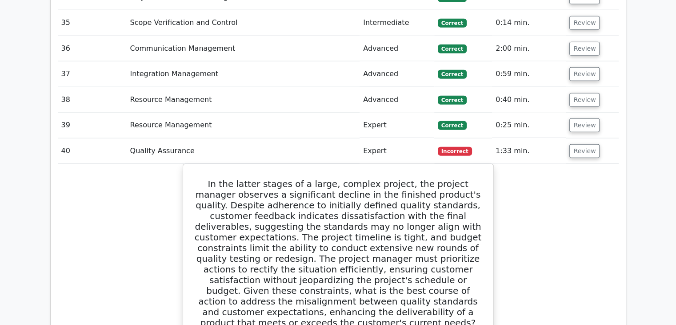
scroll to position [2096, 0]
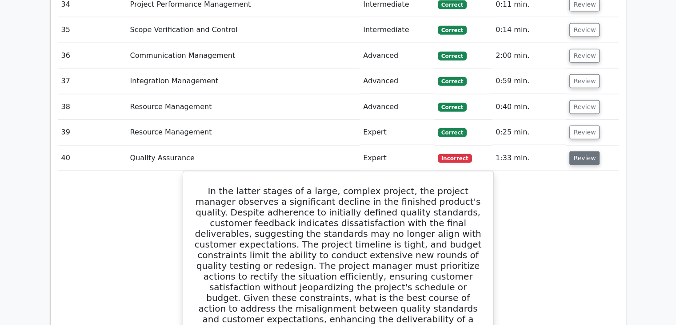
click at [571, 151] on button "Review" at bounding box center [585, 158] width 30 height 14
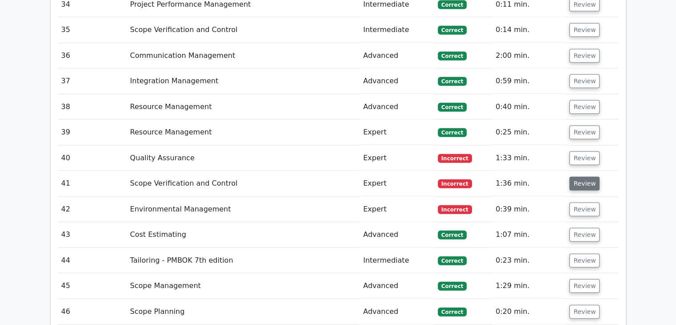
click at [573, 182] on button "Review" at bounding box center [585, 184] width 30 height 14
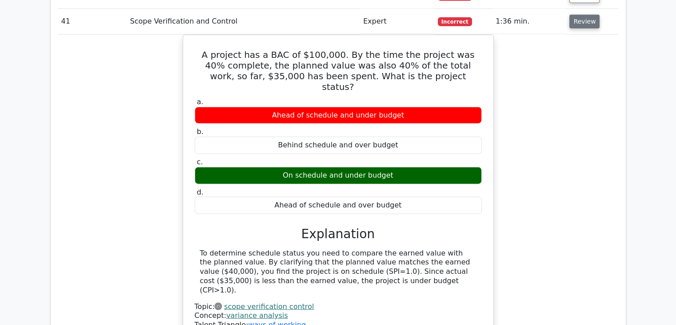
scroll to position [2197, 0]
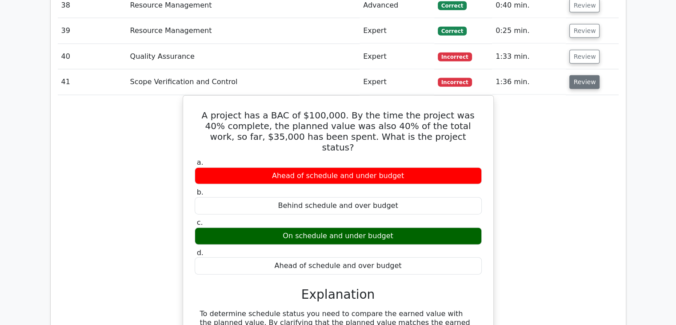
click at [570, 75] on button "Review" at bounding box center [585, 82] width 30 height 14
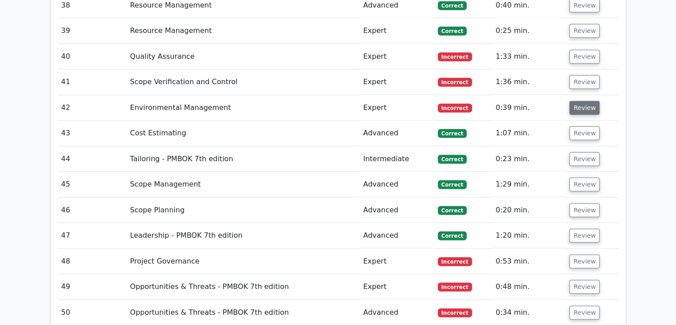
click at [580, 101] on button "Review" at bounding box center [585, 108] width 30 height 14
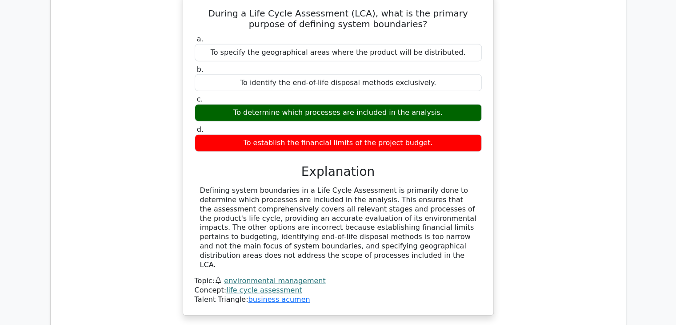
scroll to position [2276, 0]
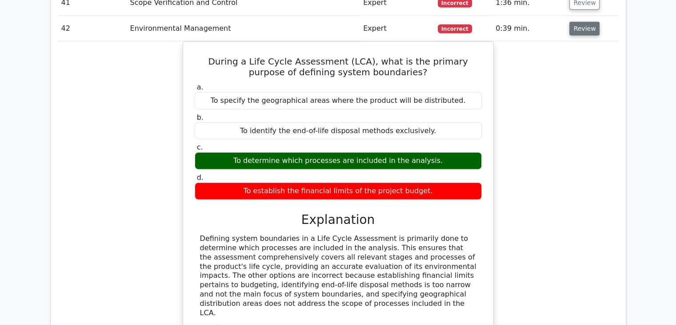
click at [584, 27] on button "Review" at bounding box center [585, 29] width 30 height 14
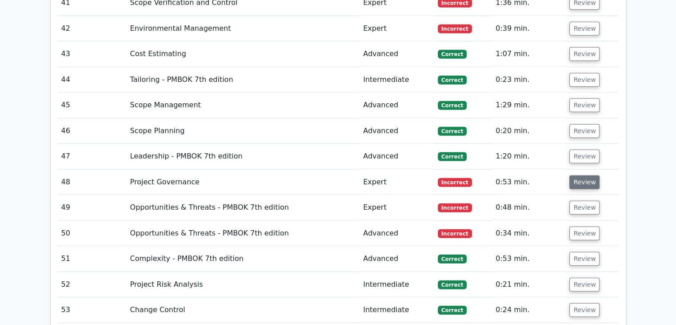
click at [571, 175] on button "Review" at bounding box center [585, 182] width 30 height 14
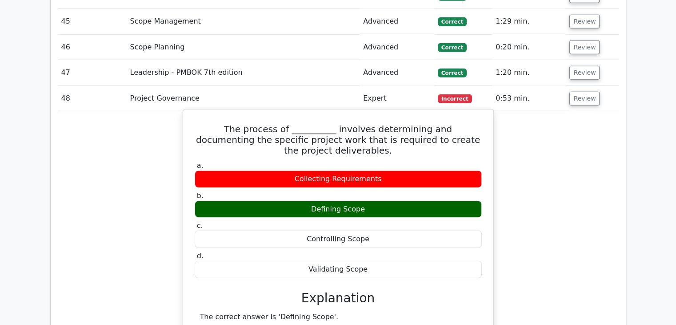
scroll to position [2359, 0]
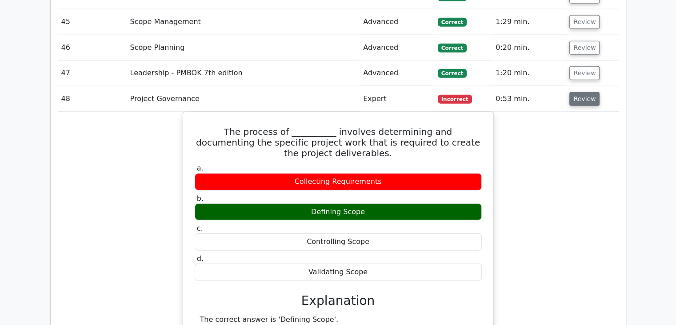
click at [589, 94] on button "Review" at bounding box center [585, 99] width 30 height 14
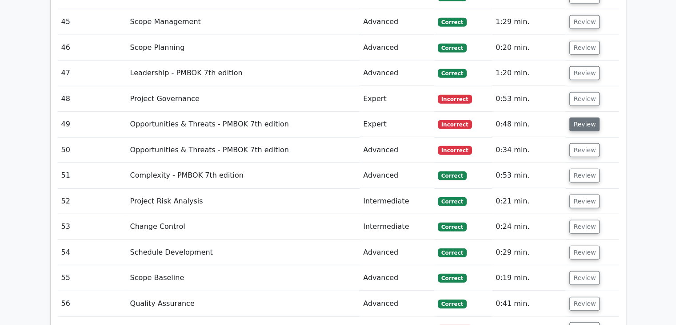
click at [587, 118] on button "Review" at bounding box center [585, 124] width 30 height 14
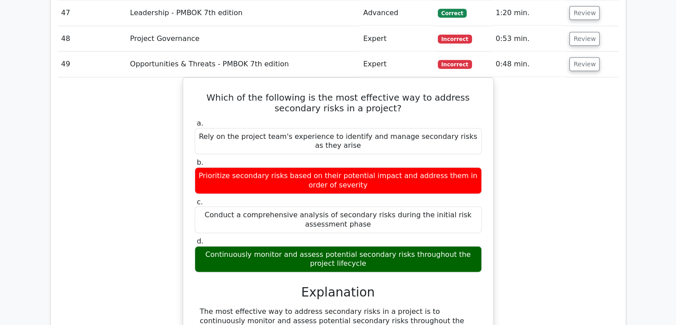
scroll to position [2418, 0]
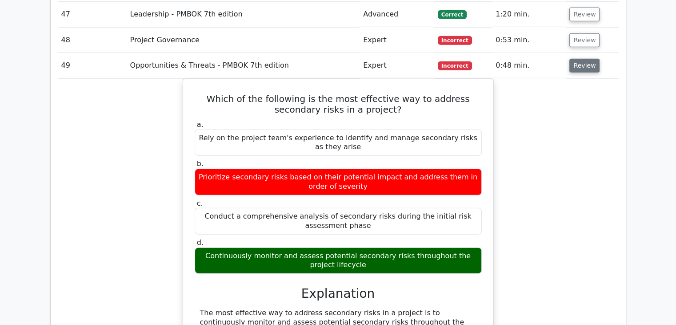
click at [581, 59] on button "Review" at bounding box center [585, 66] width 30 height 14
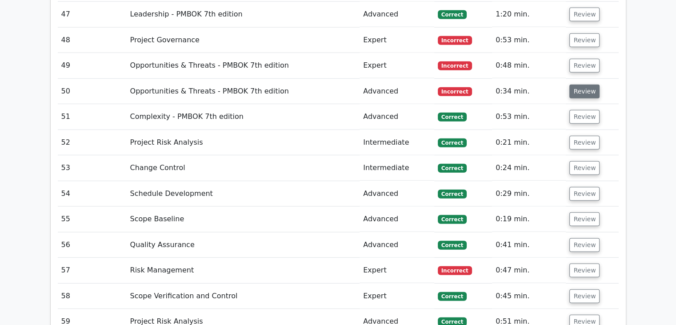
click at [581, 85] on button "Review" at bounding box center [585, 92] width 30 height 14
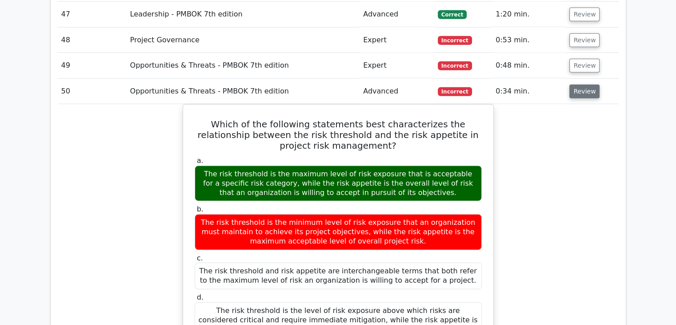
click at [581, 86] on button "Review" at bounding box center [585, 92] width 30 height 14
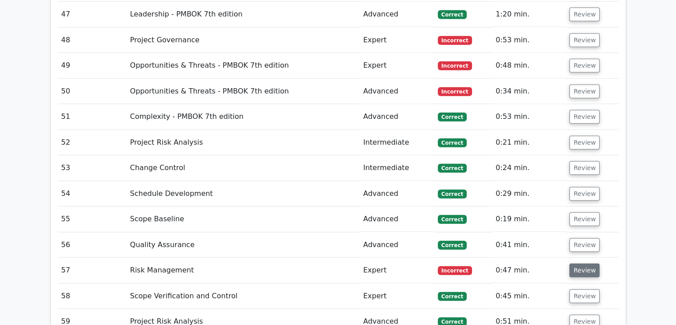
click at [570, 264] on button "Review" at bounding box center [585, 270] width 30 height 14
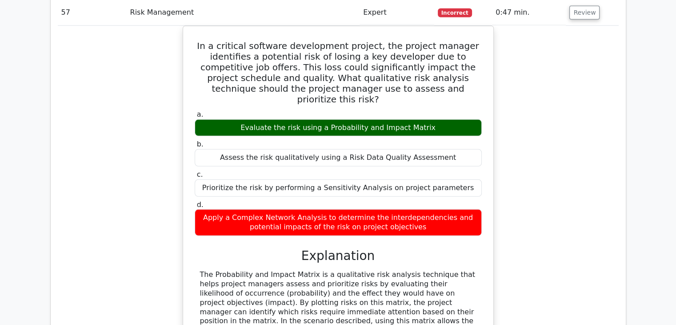
scroll to position [2660, 0]
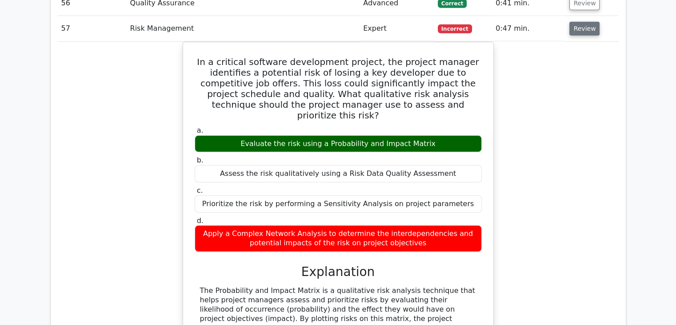
click at [589, 24] on button "Review" at bounding box center [585, 29] width 30 height 14
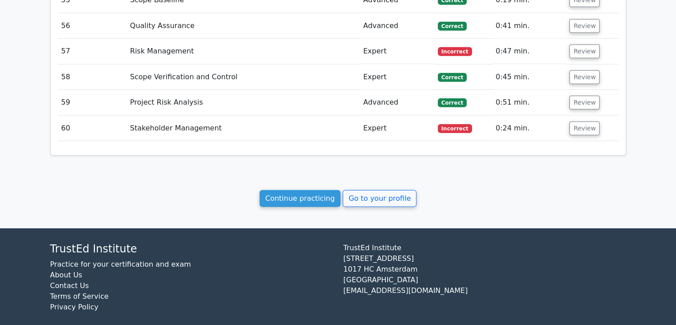
scroll to position [2568, 0]
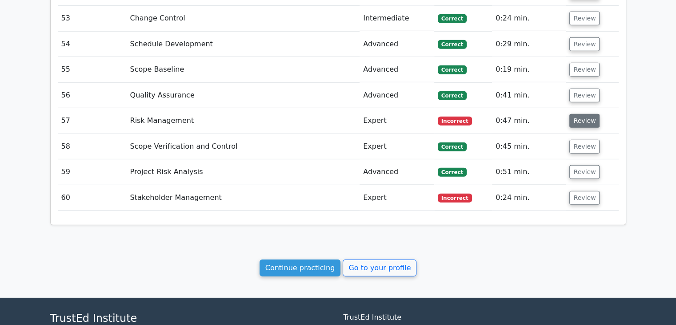
click at [573, 114] on button "Review" at bounding box center [585, 121] width 30 height 14
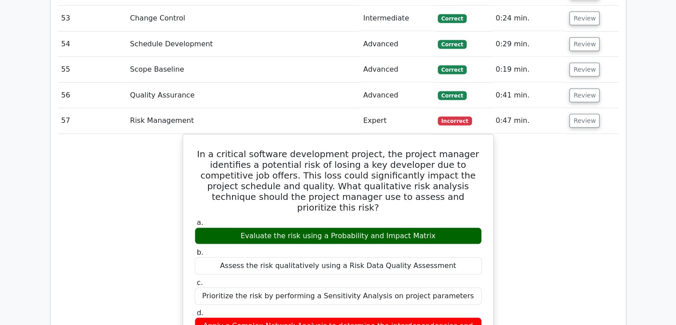
scroll to position [2543, 0]
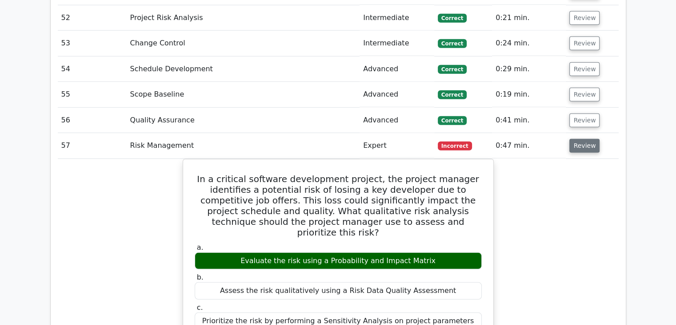
click at [575, 141] on button "Review" at bounding box center [585, 146] width 30 height 14
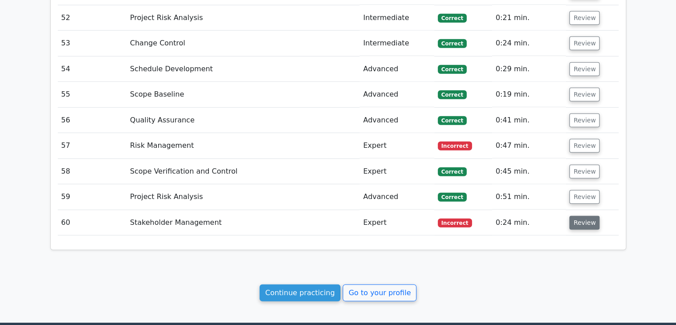
click at [574, 216] on button "Review" at bounding box center [585, 223] width 30 height 14
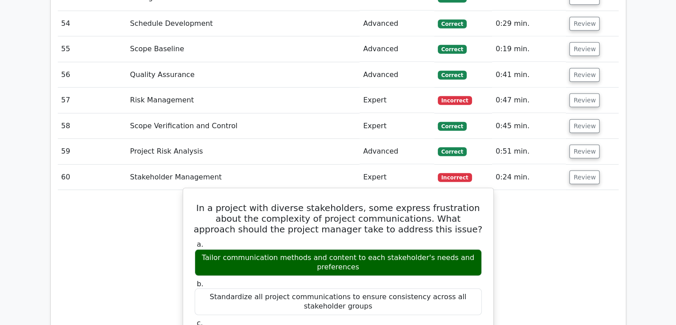
scroll to position [0, 5]
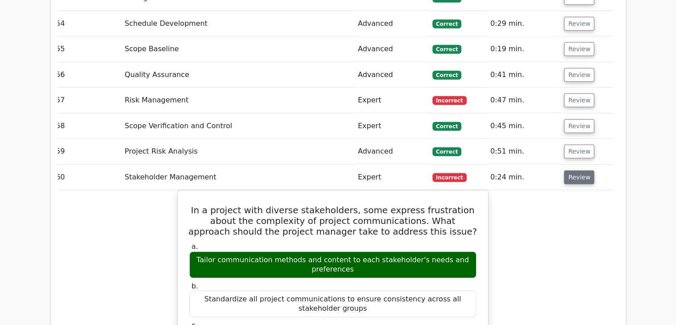
click at [578, 174] on button "Review" at bounding box center [579, 177] width 30 height 14
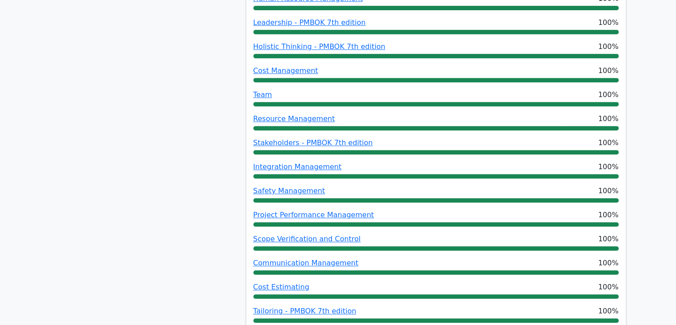
scroll to position [0, 0]
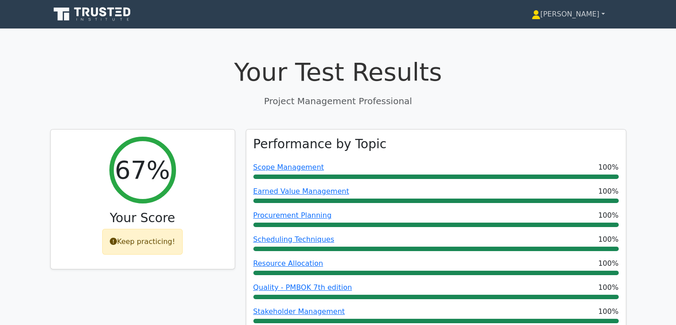
click at [588, 16] on link "[PERSON_NAME]" at bounding box center [569, 14] width 116 height 18
click at [569, 35] on link "Profile" at bounding box center [546, 35] width 70 height 14
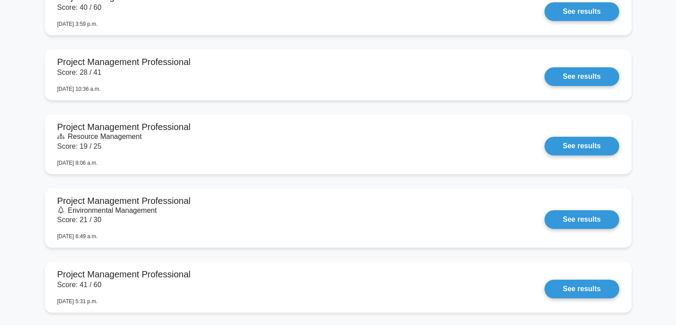
scroll to position [591, 0]
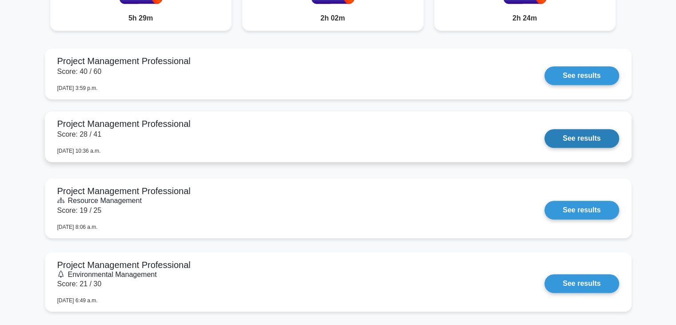
click at [545, 141] on link "See results" at bounding box center [582, 138] width 74 height 19
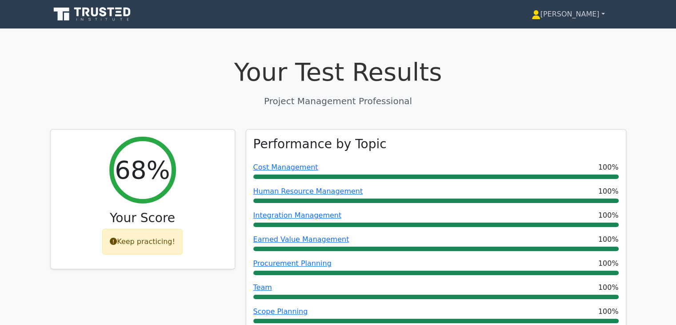
click at [582, 16] on link "[PERSON_NAME]" at bounding box center [569, 14] width 116 height 18
click at [573, 40] on link "Profile" at bounding box center [546, 35] width 70 height 14
